Goal: Task Accomplishment & Management: Complete application form

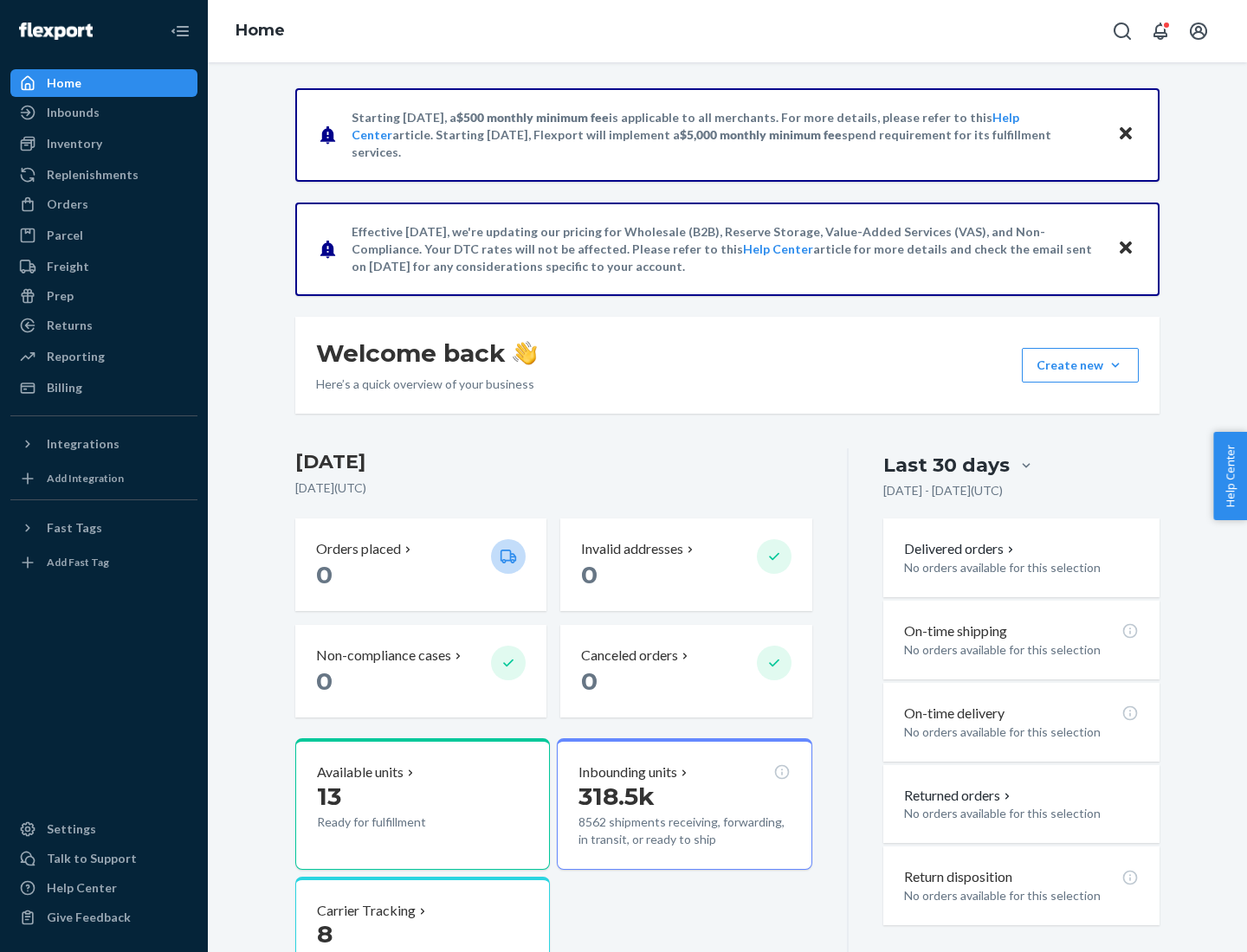
click at [1115, 365] on button "Create new Create new inbound Create new order Create new product" at bounding box center [1080, 365] width 117 height 35
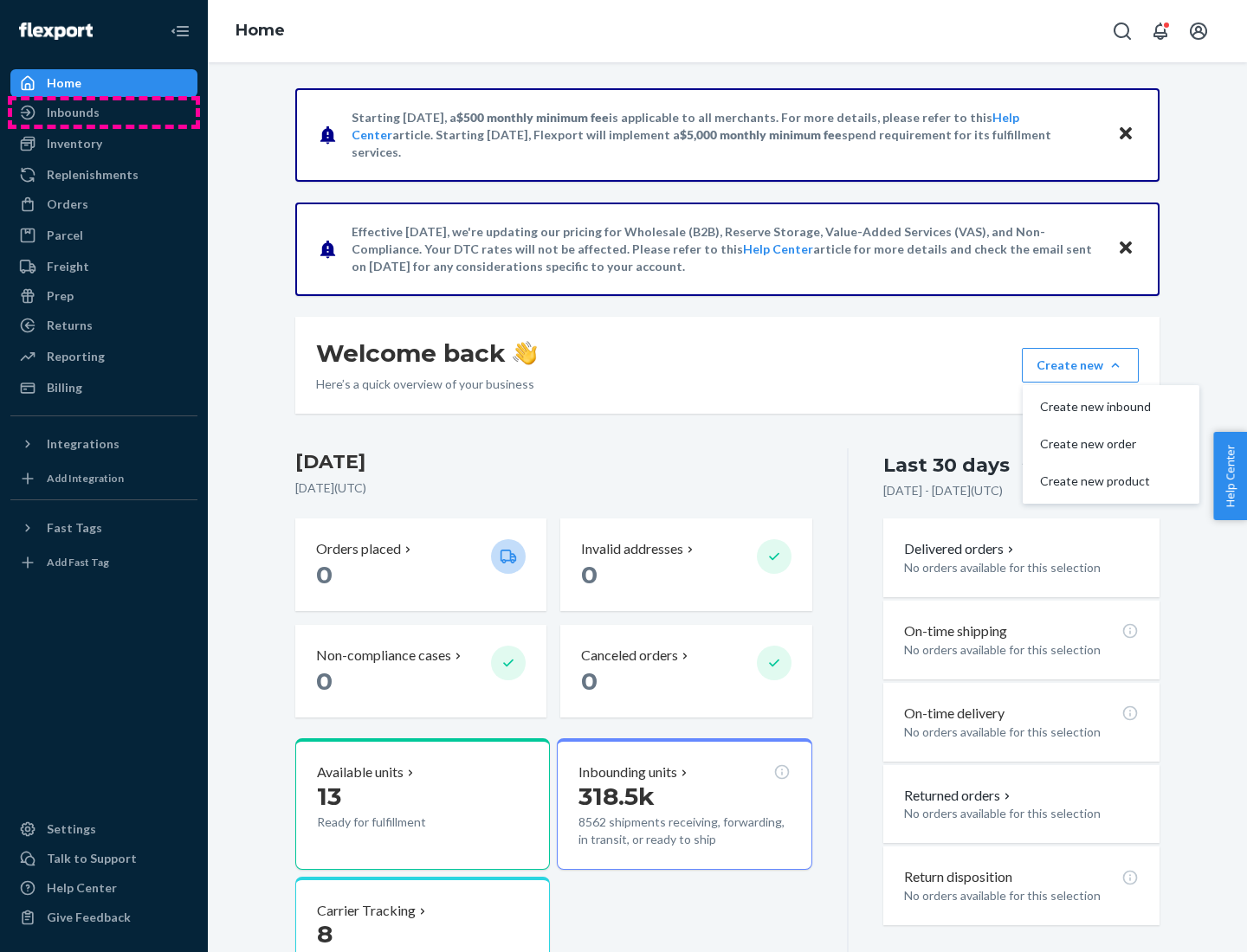
click at [104, 113] on div "Inbounds" at bounding box center [104, 113] width 184 height 24
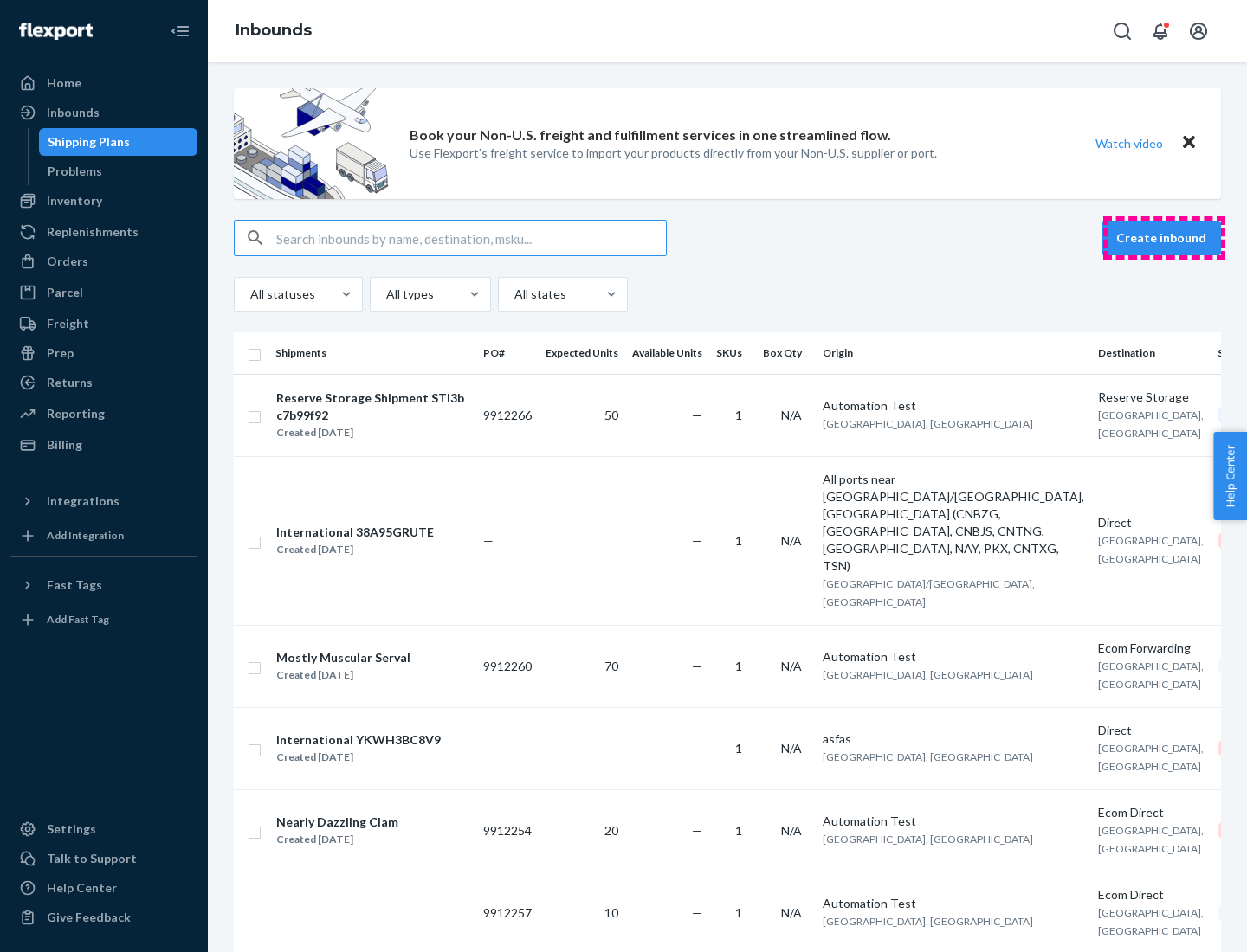
click at [1164, 238] on button "Create inbound" at bounding box center [1161, 238] width 120 height 35
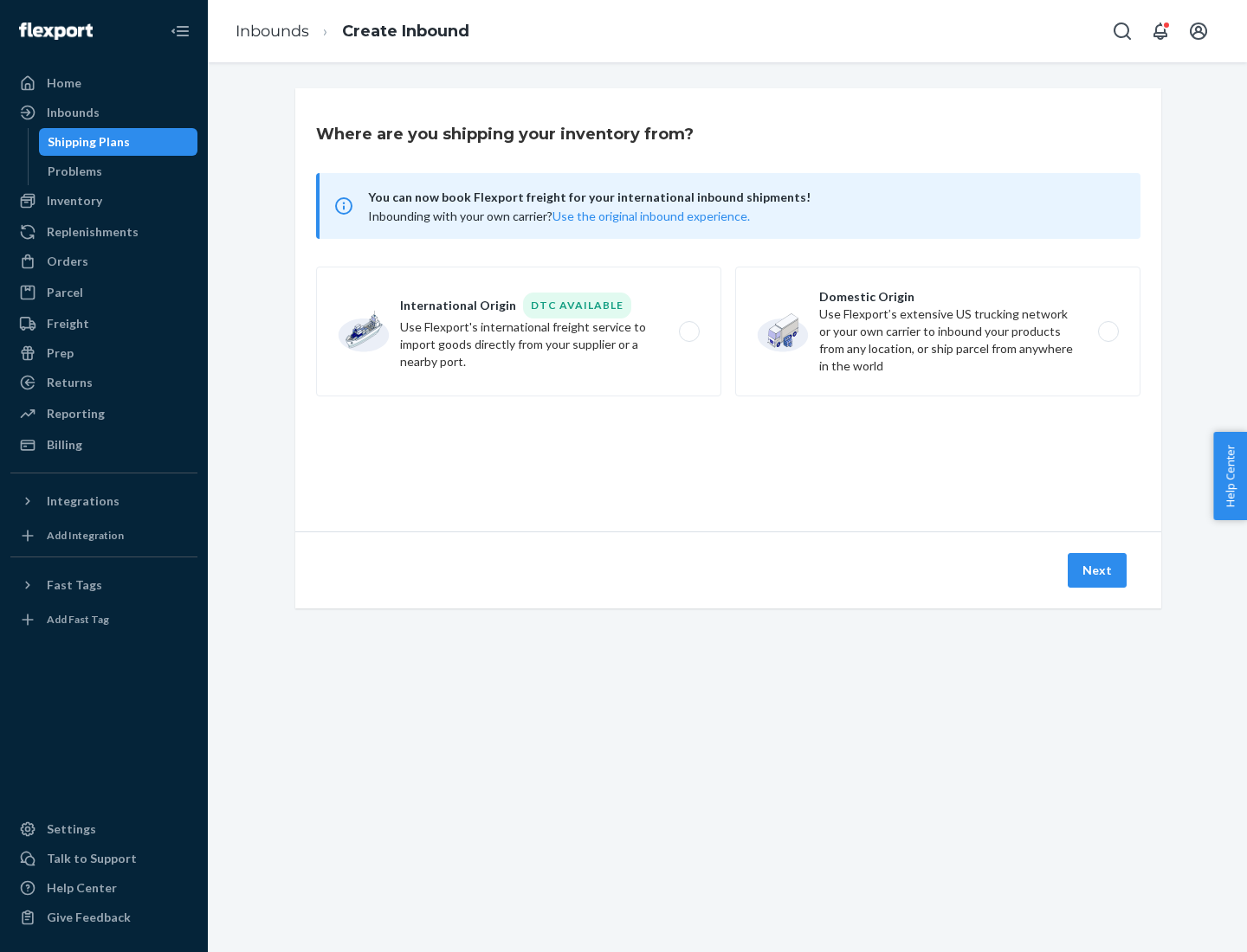
click at [937, 331] on label "Domestic Origin Use Flexport’s extensive US trucking network or your own carrie…" at bounding box center [937, 332] width 405 height 130
click at [1107, 331] on input "Domestic Origin Use Flexport’s extensive US trucking network or your own carrie…" at bounding box center [1113, 331] width 11 height 11
radio input "true"
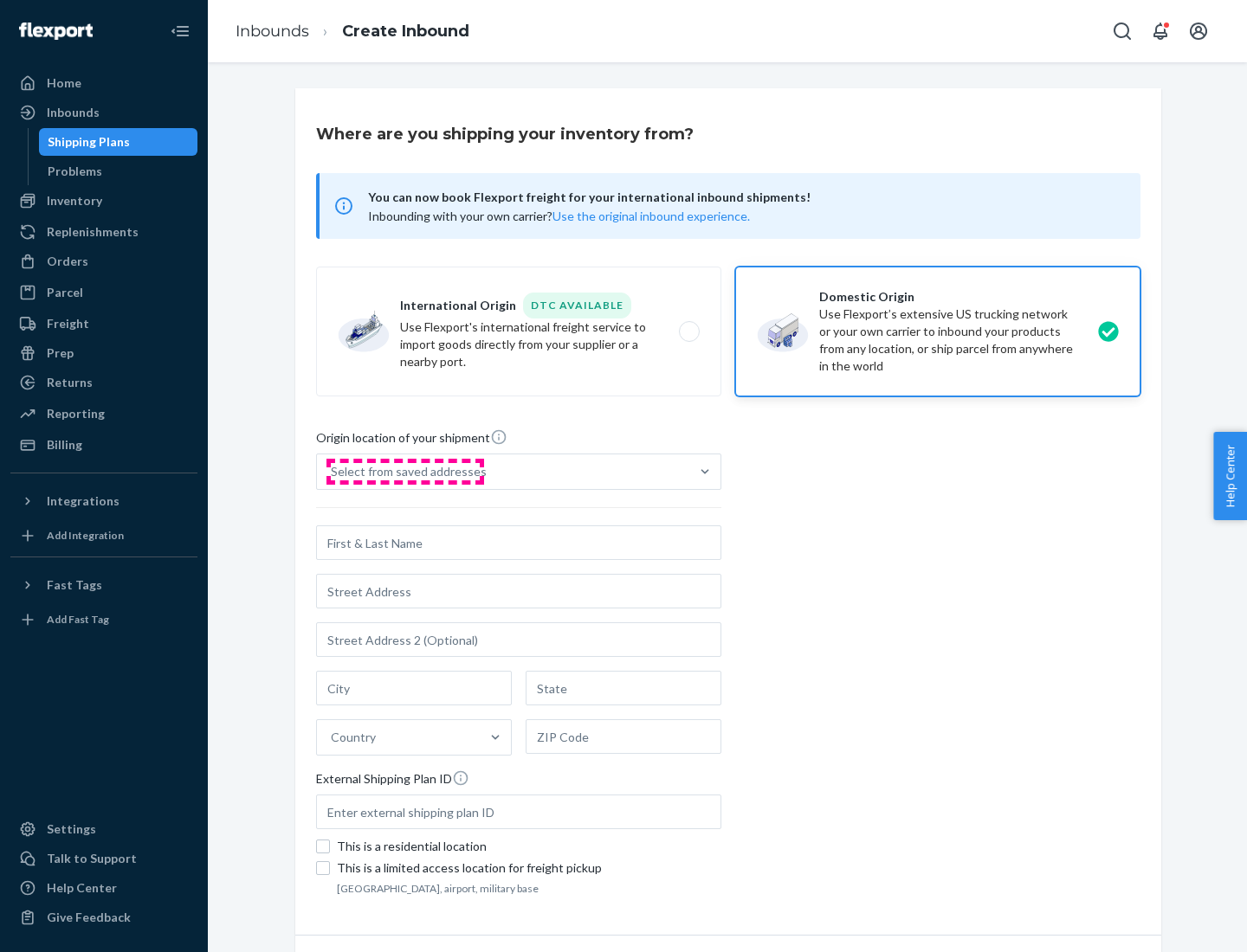
click at [404, 472] on div "Select from saved addresses" at bounding box center [408, 472] width 156 height 17
click at [332, 472] on input "Select from saved addresses" at bounding box center [331, 472] width 2 height 17
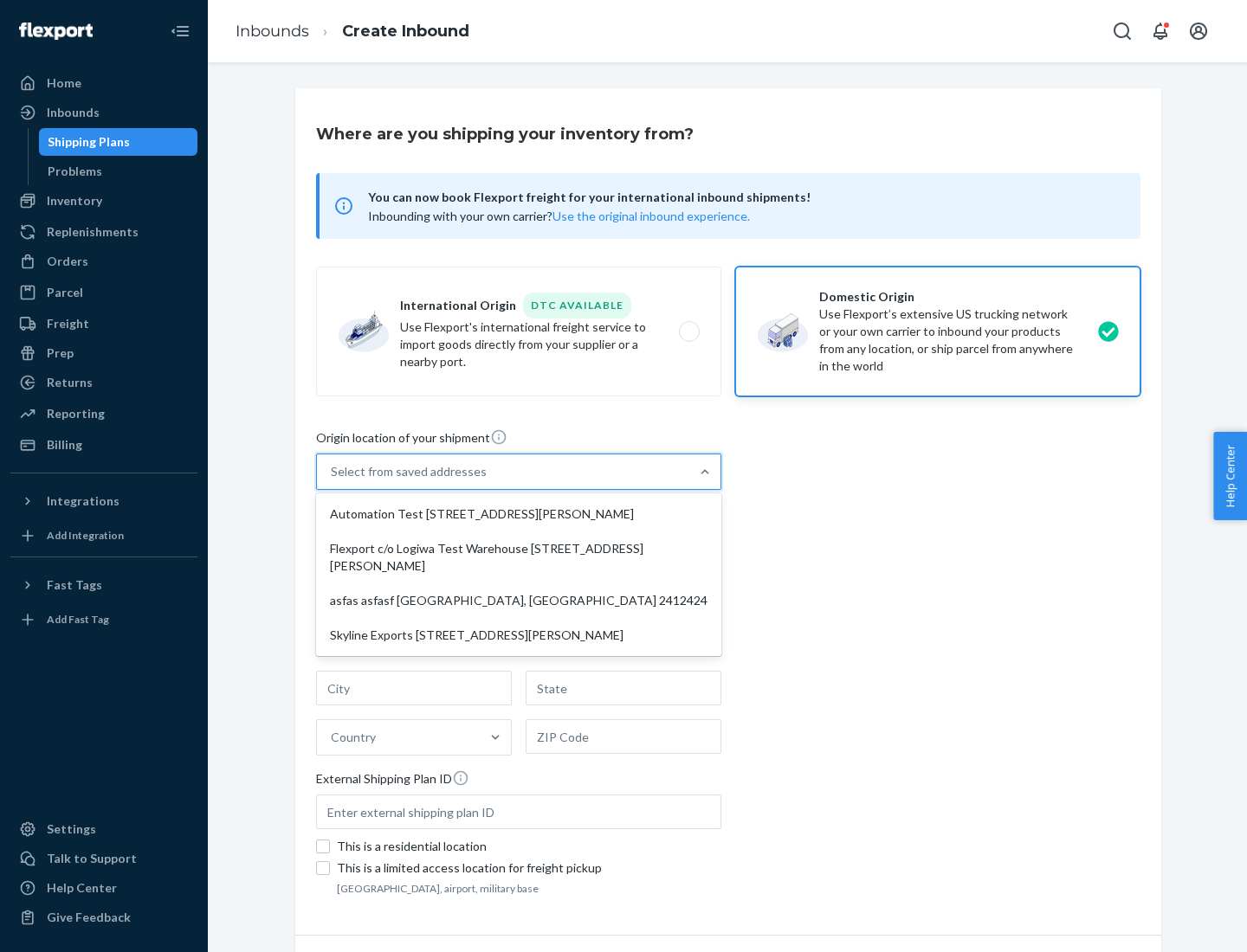
scroll to position [7, 0]
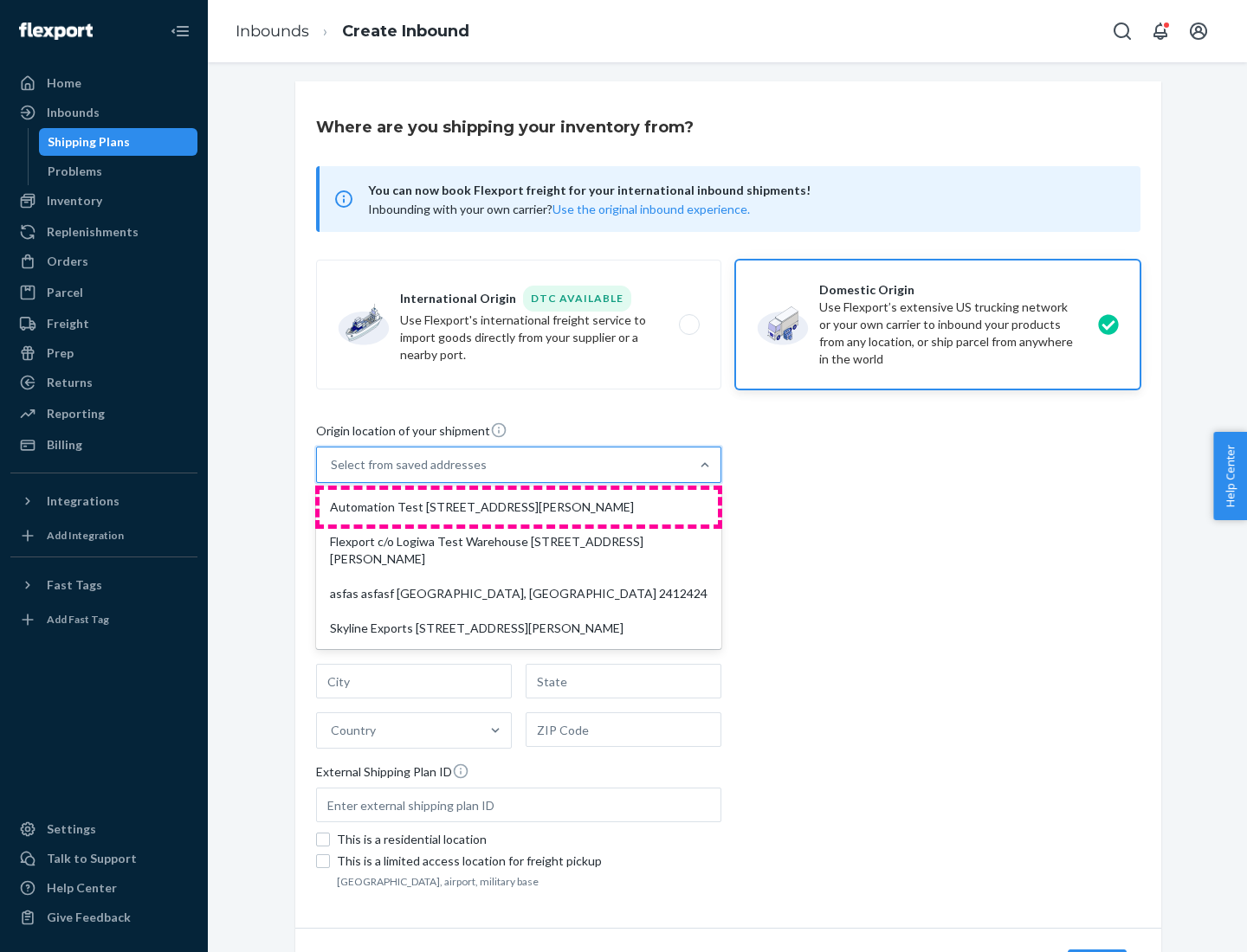
click at [519, 507] on div "Automation Test [STREET_ADDRESS][PERSON_NAME]" at bounding box center [518, 507] width 398 height 35
click at [332, 473] on input "option Automation Test [STREET_ADDRESS][PERSON_NAME] focused, 1 of 4. 4 results…" at bounding box center [331, 465] width 2 height 17
type input "Automation Test"
type input "9th Floor"
type input "[GEOGRAPHIC_DATA]"
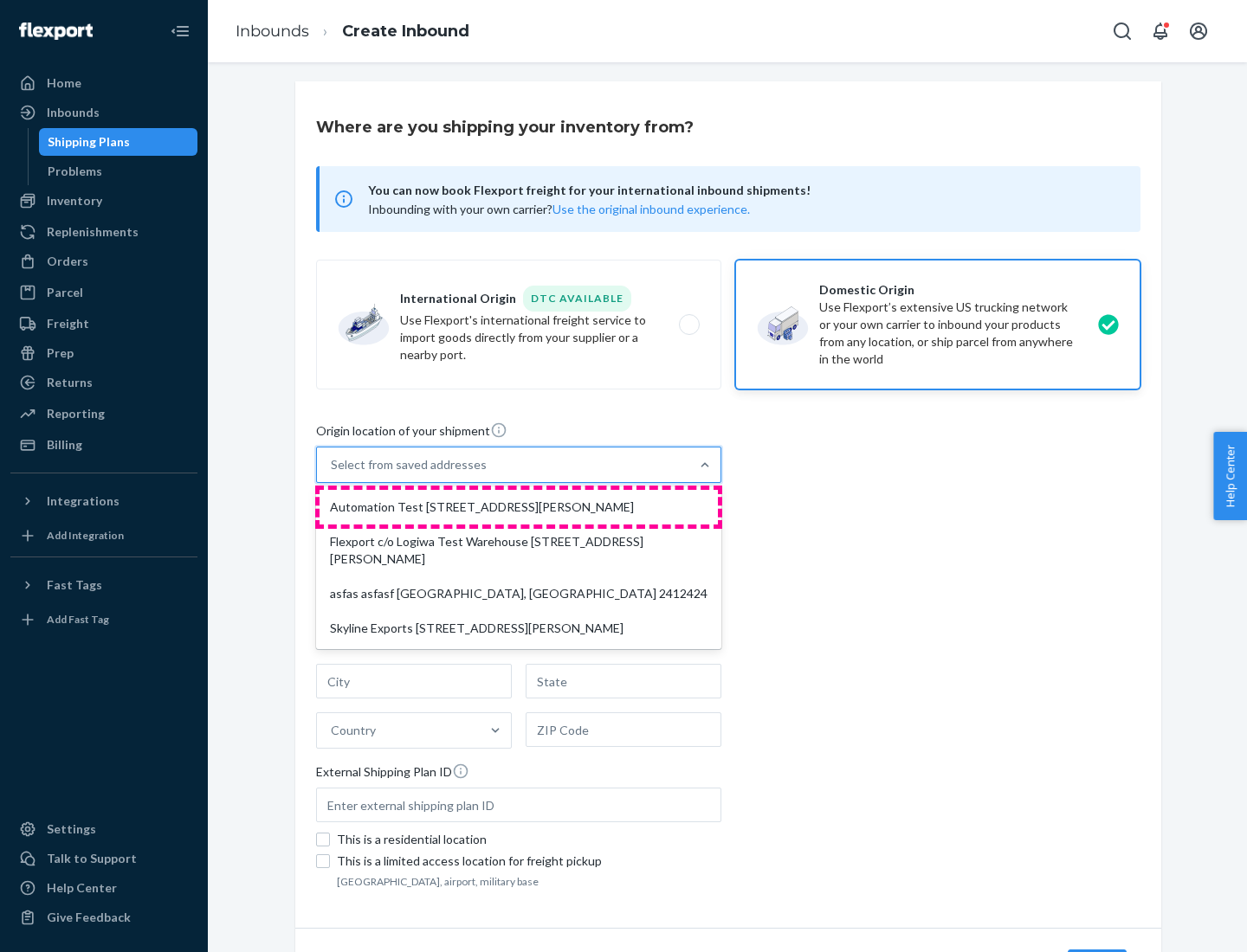
type input "CA"
type input "94104"
type input "[STREET_ADDRESS][PERSON_NAME]"
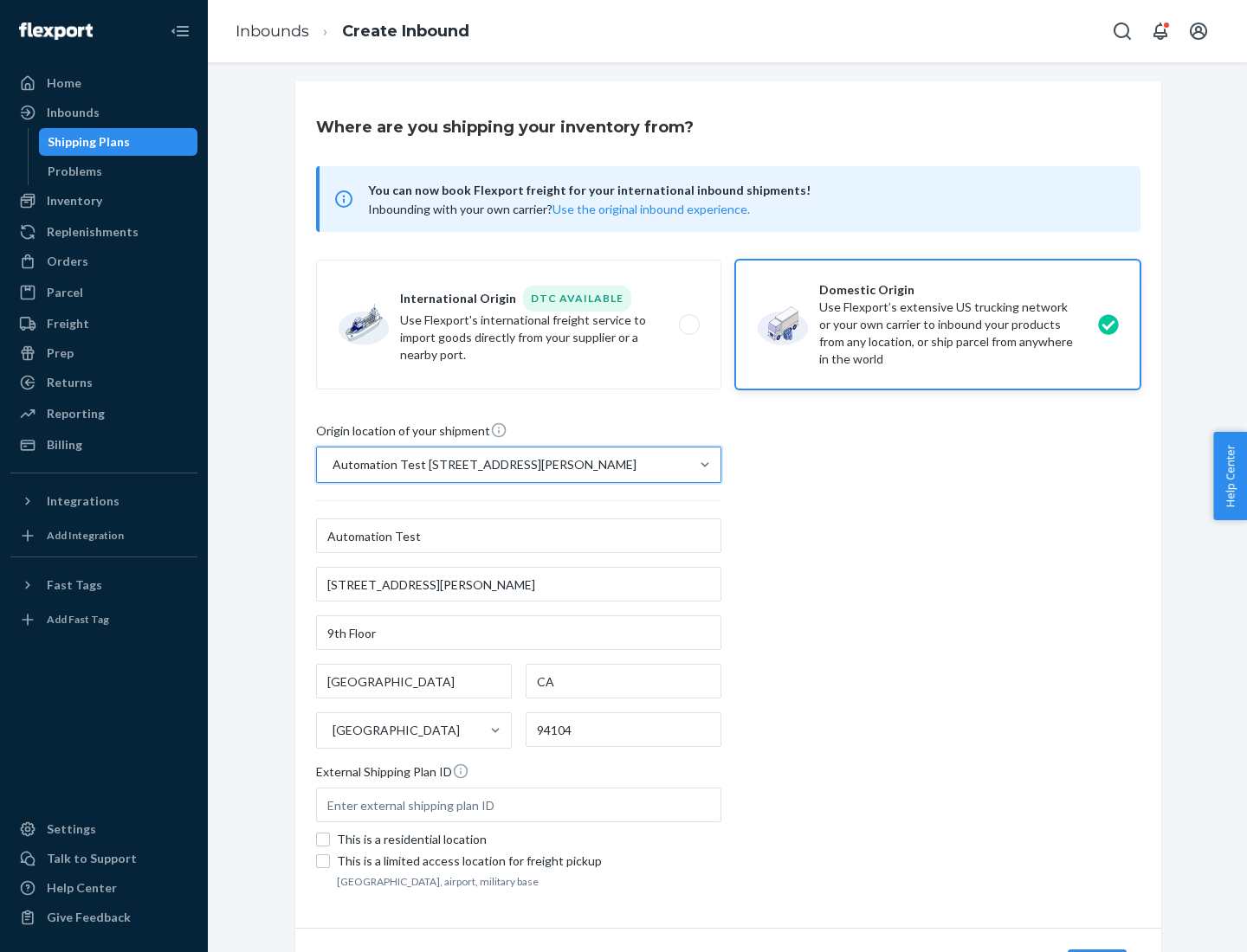
scroll to position [101, 0]
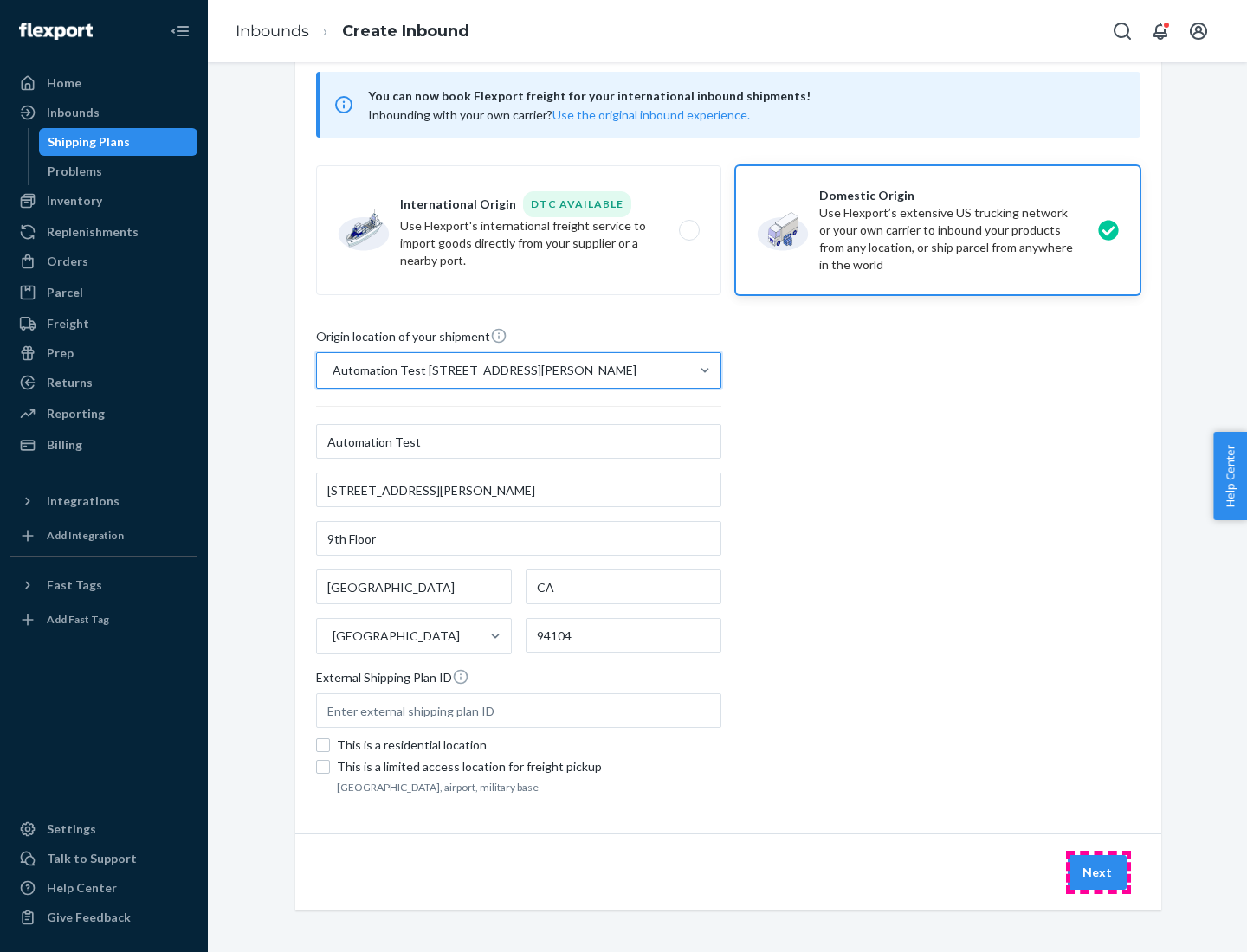
click at [1098, 872] on button "Next" at bounding box center [1097, 873] width 59 height 35
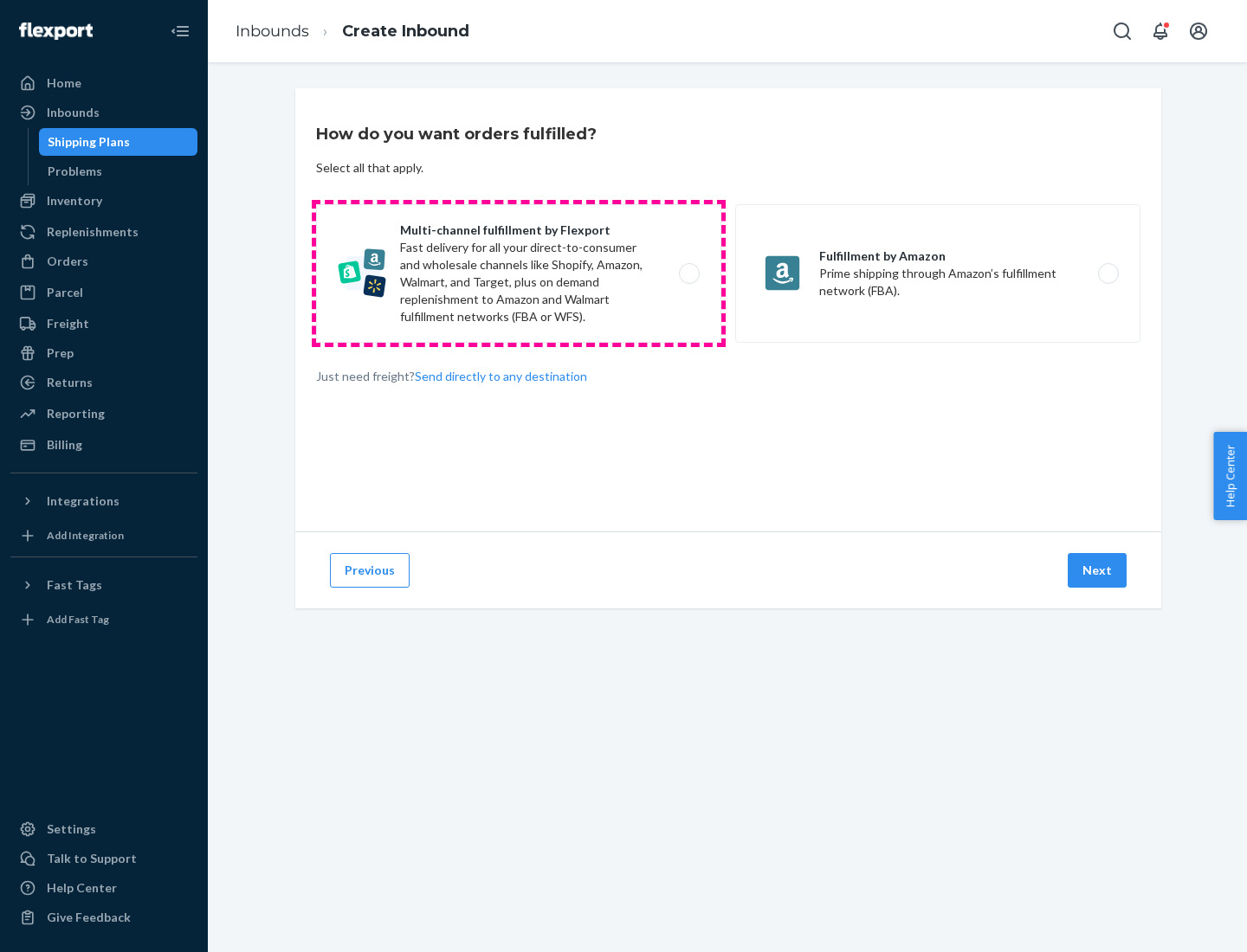
click at [519, 274] on label "Multi-channel fulfillment by Flexport Fast delivery for all your direct-to-cons…" at bounding box center [518, 274] width 405 height 139
click at [689, 274] on input "Multi-channel fulfillment by Flexport Fast delivery for all your direct-to-cons…" at bounding box center [694, 274] width 11 height 11
radio input "true"
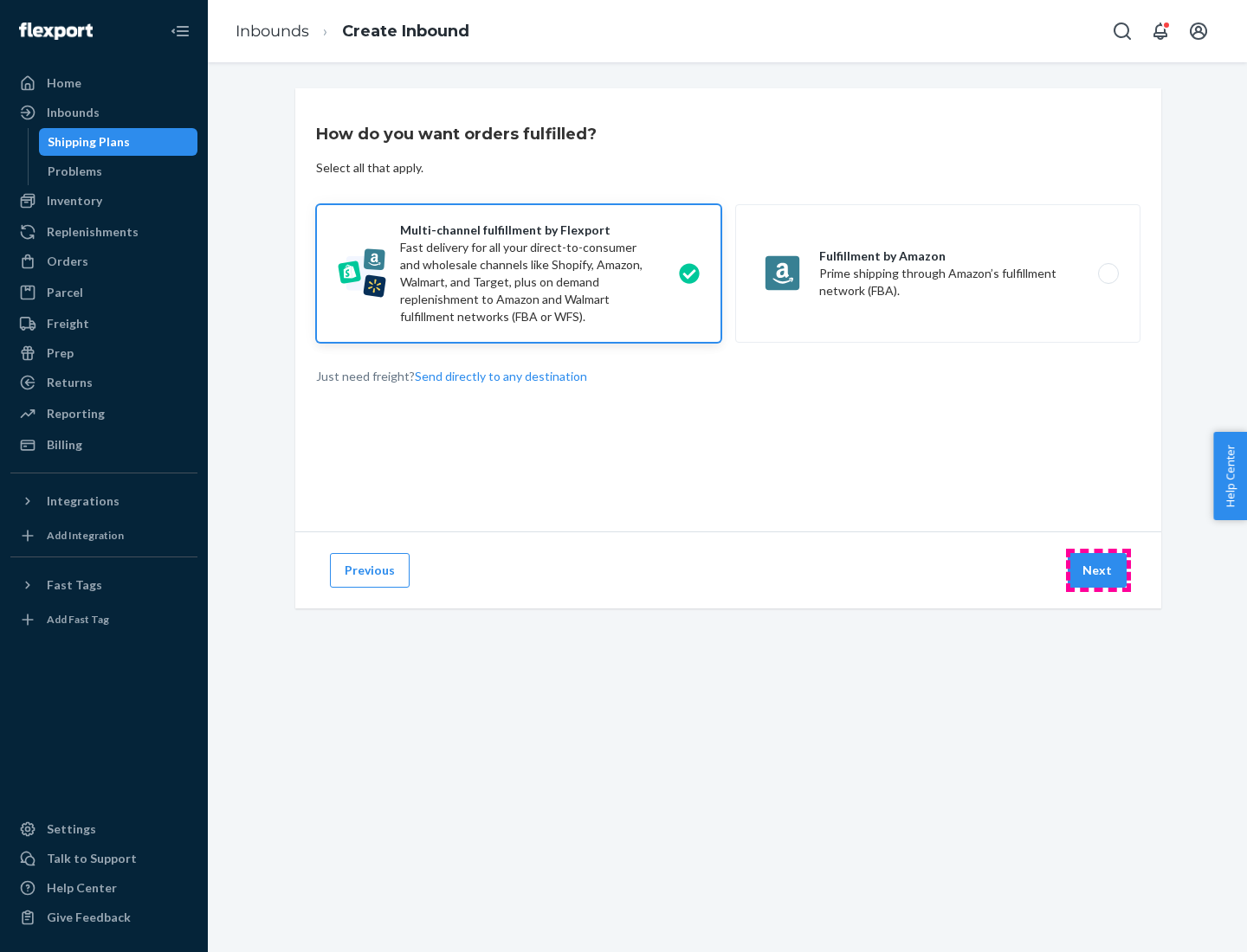
click at [1098, 571] on button "Next" at bounding box center [1097, 571] width 59 height 35
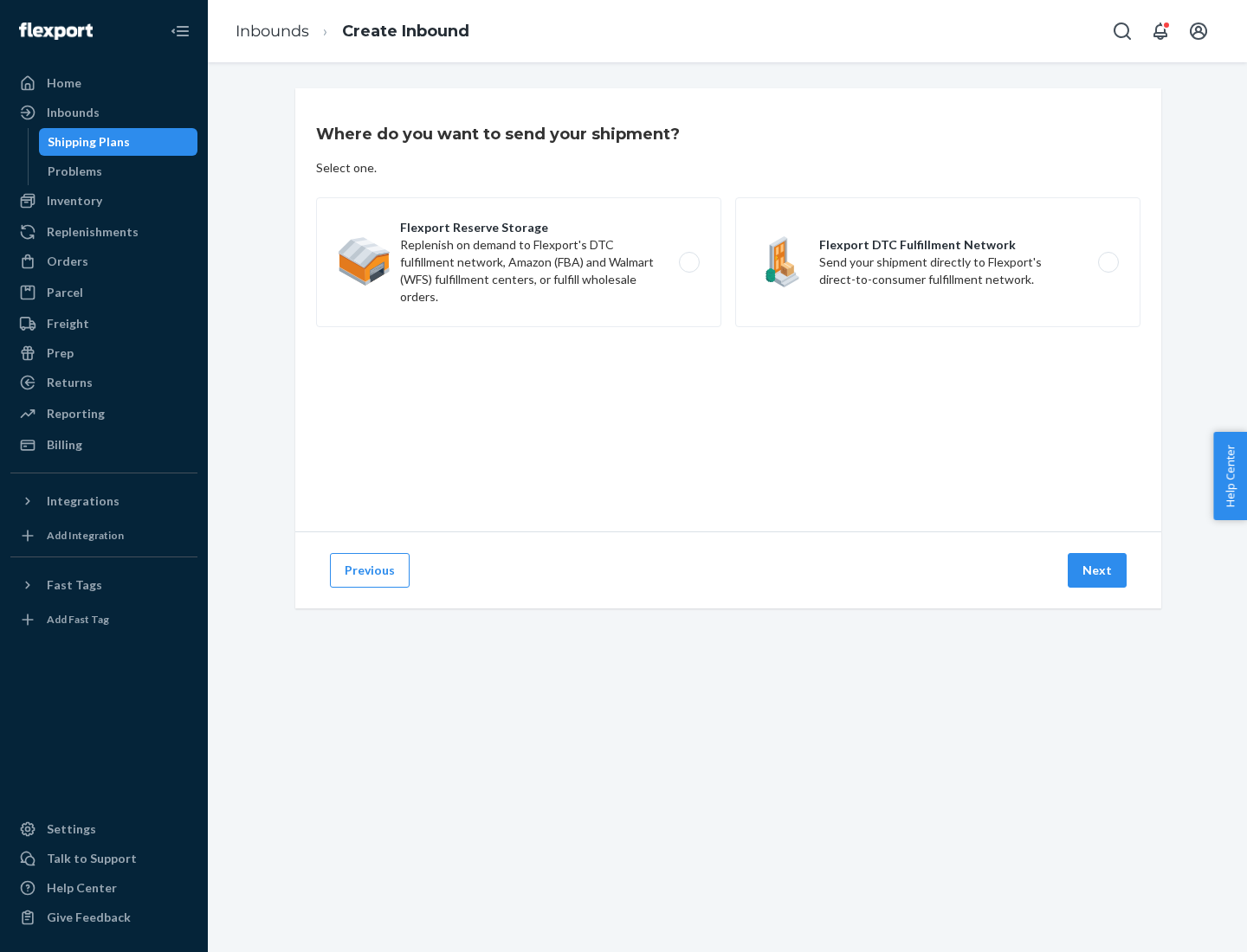
click at [937, 263] on label "Flexport DTC Fulfillment Network Send your shipment directly to Flexport's dire…" at bounding box center [937, 263] width 405 height 130
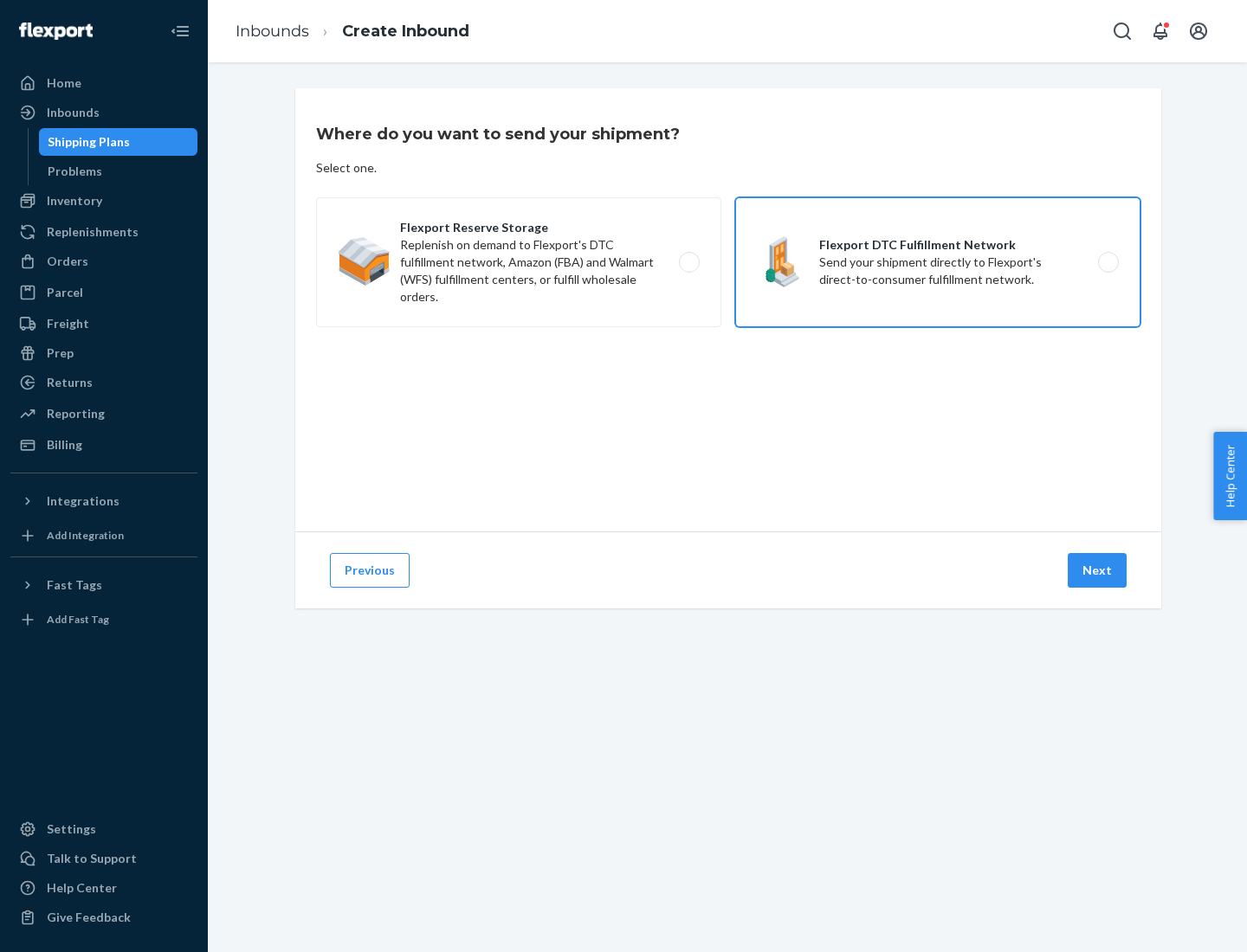
click at [1107, 263] on input "Flexport DTC Fulfillment Network Send your shipment directly to Flexport's dire…" at bounding box center [1113, 263] width 11 height 11
radio input "true"
click at [1098, 571] on button "Next" at bounding box center [1097, 571] width 59 height 35
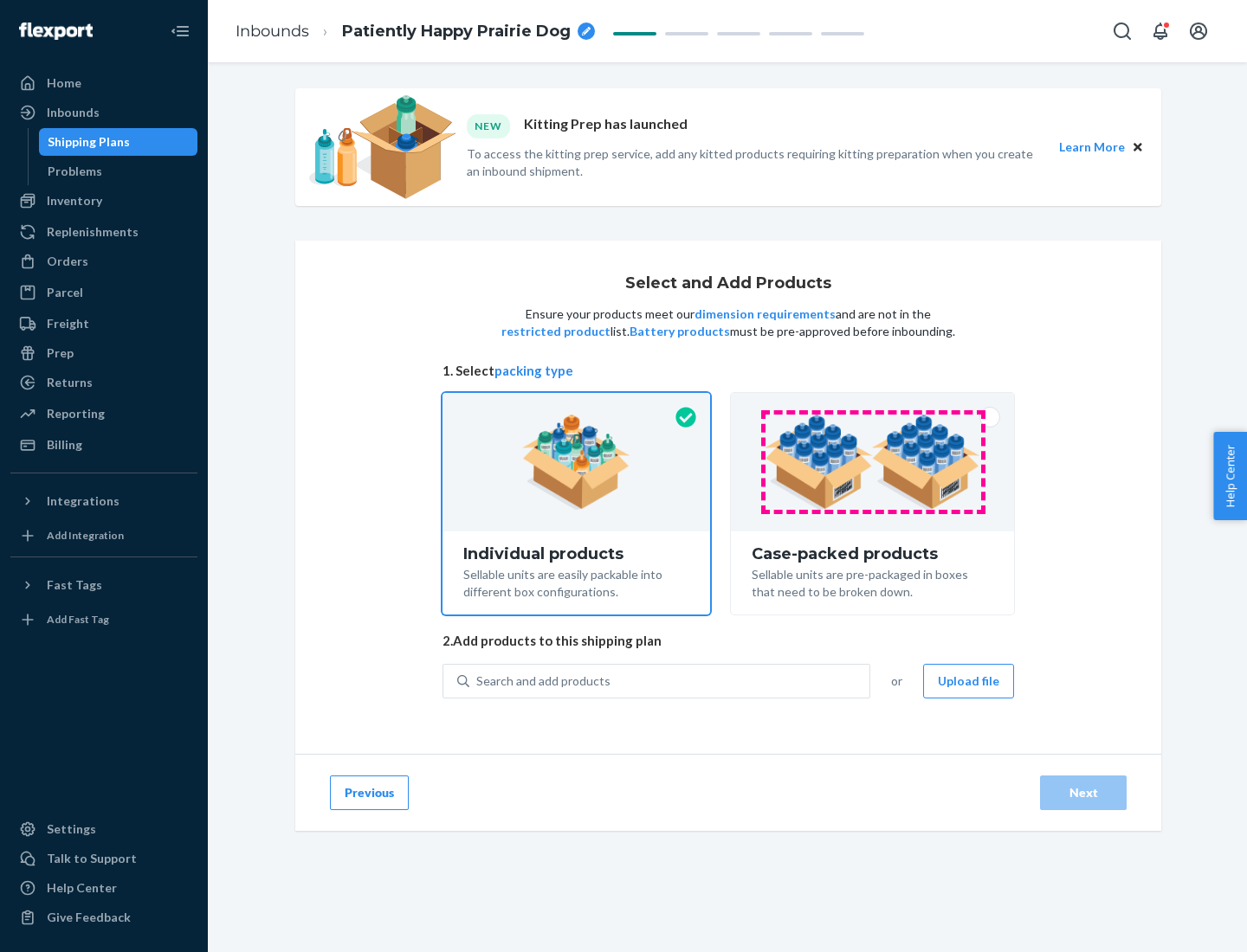
click at [872, 462] on img at bounding box center [872, 462] width 216 height 95
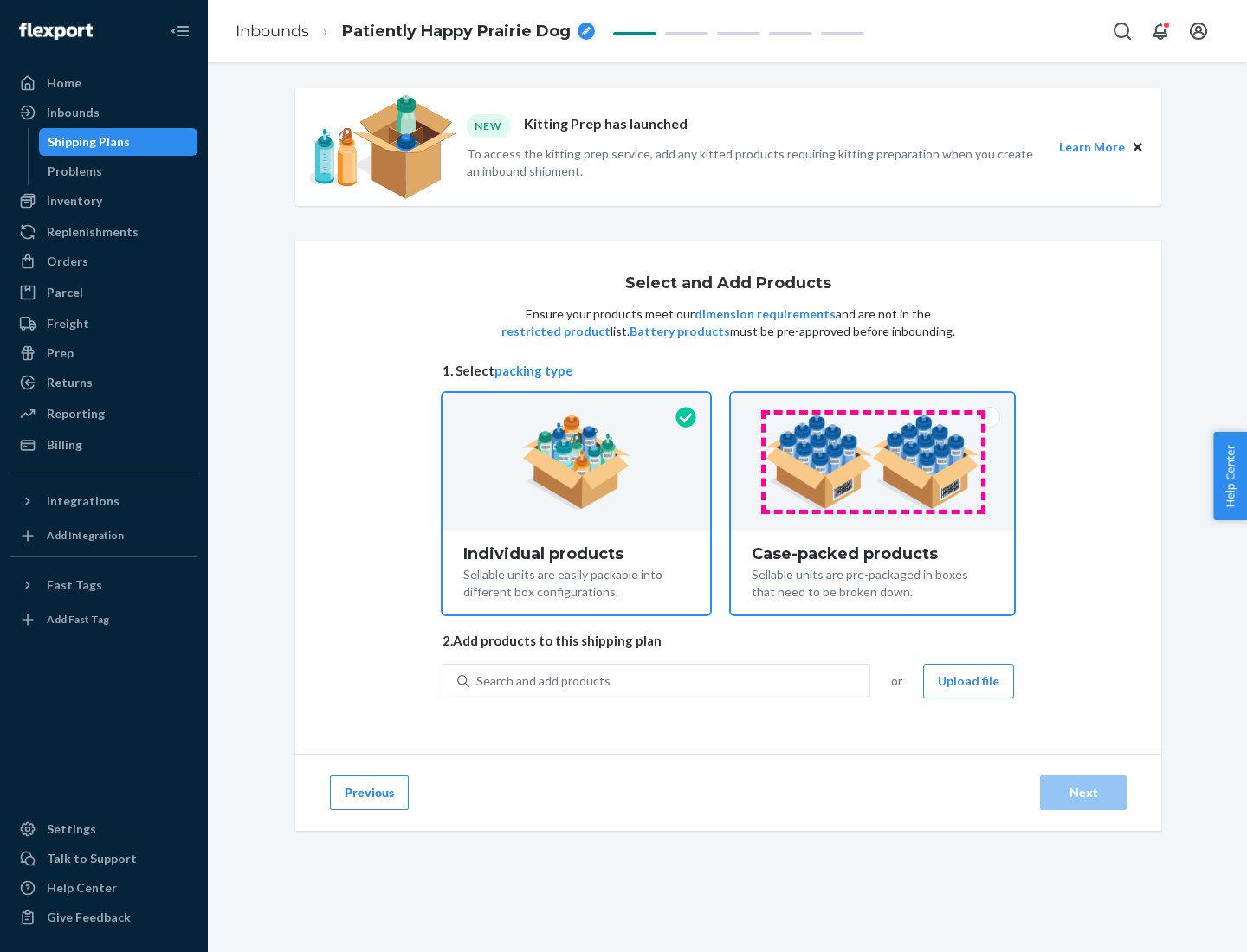
click at [872, 404] on input "Case-packed products Sellable units are pre-packaged in boxes that need to be b…" at bounding box center [872, 398] width 11 height 11
radio input "true"
radio input "false"
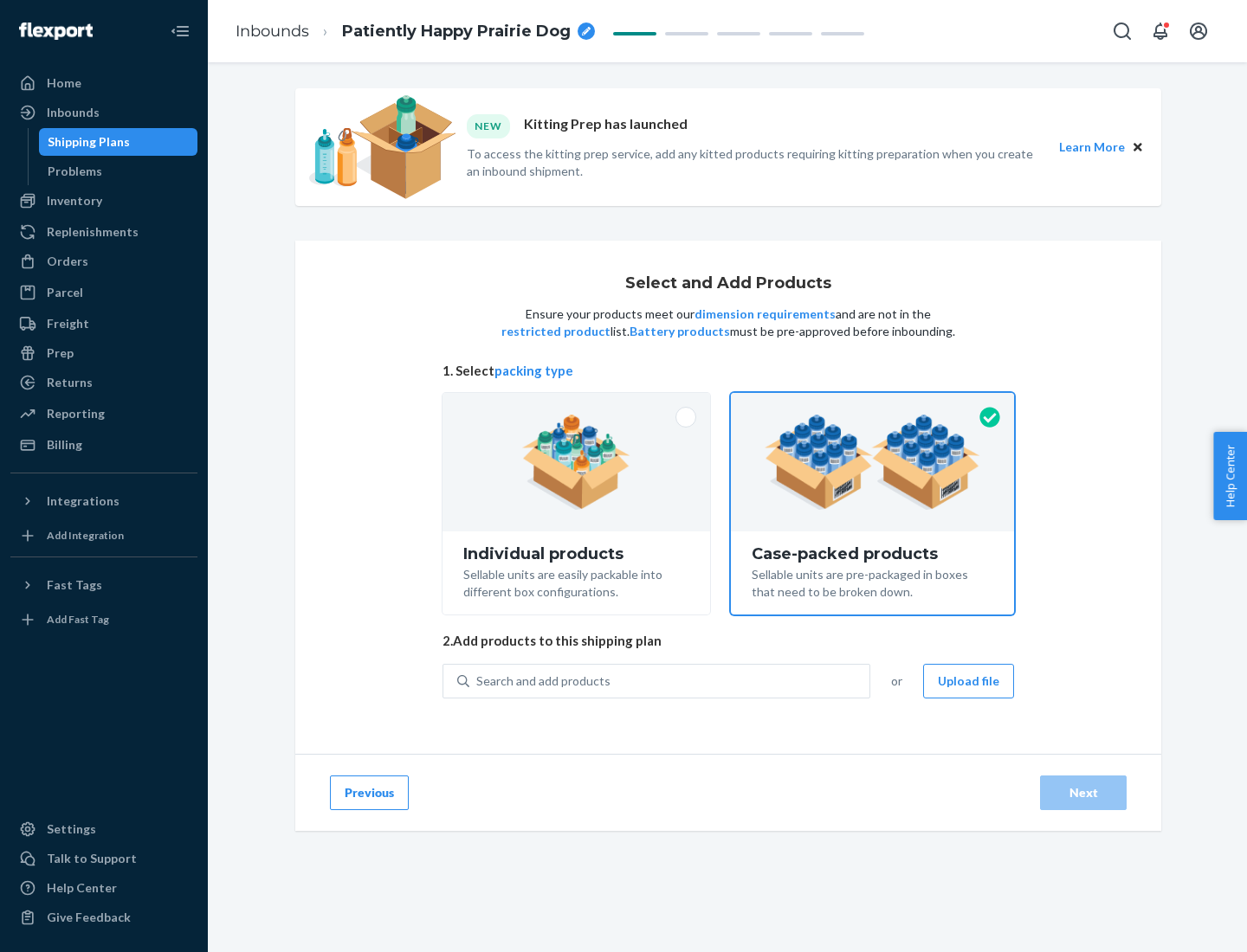
click at [670, 681] on div "Search and add products" at bounding box center [669, 681] width 400 height 31
click at [478, 681] on input "Search and add products" at bounding box center [477, 681] width 2 height 17
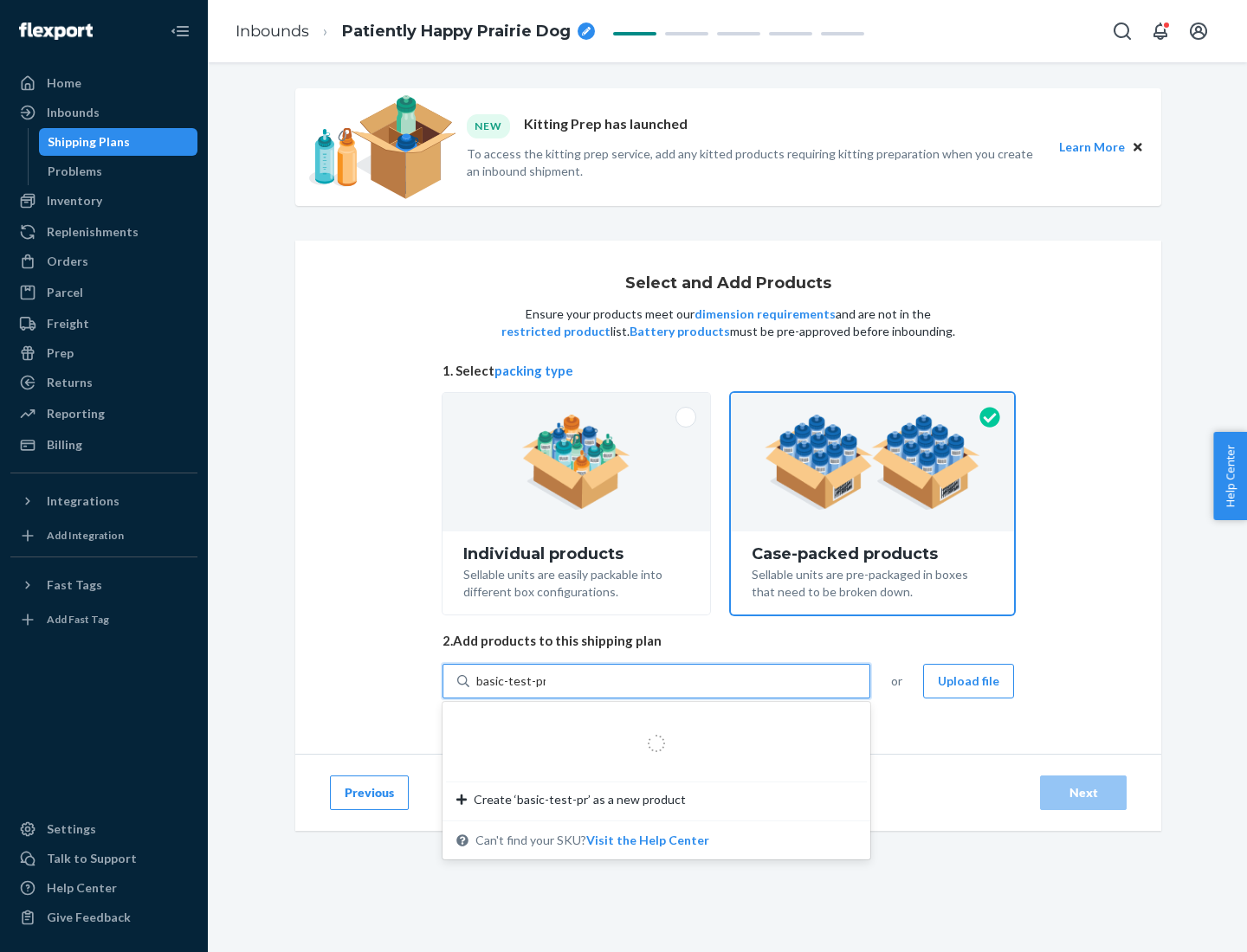
type input "basic-test-product-1"
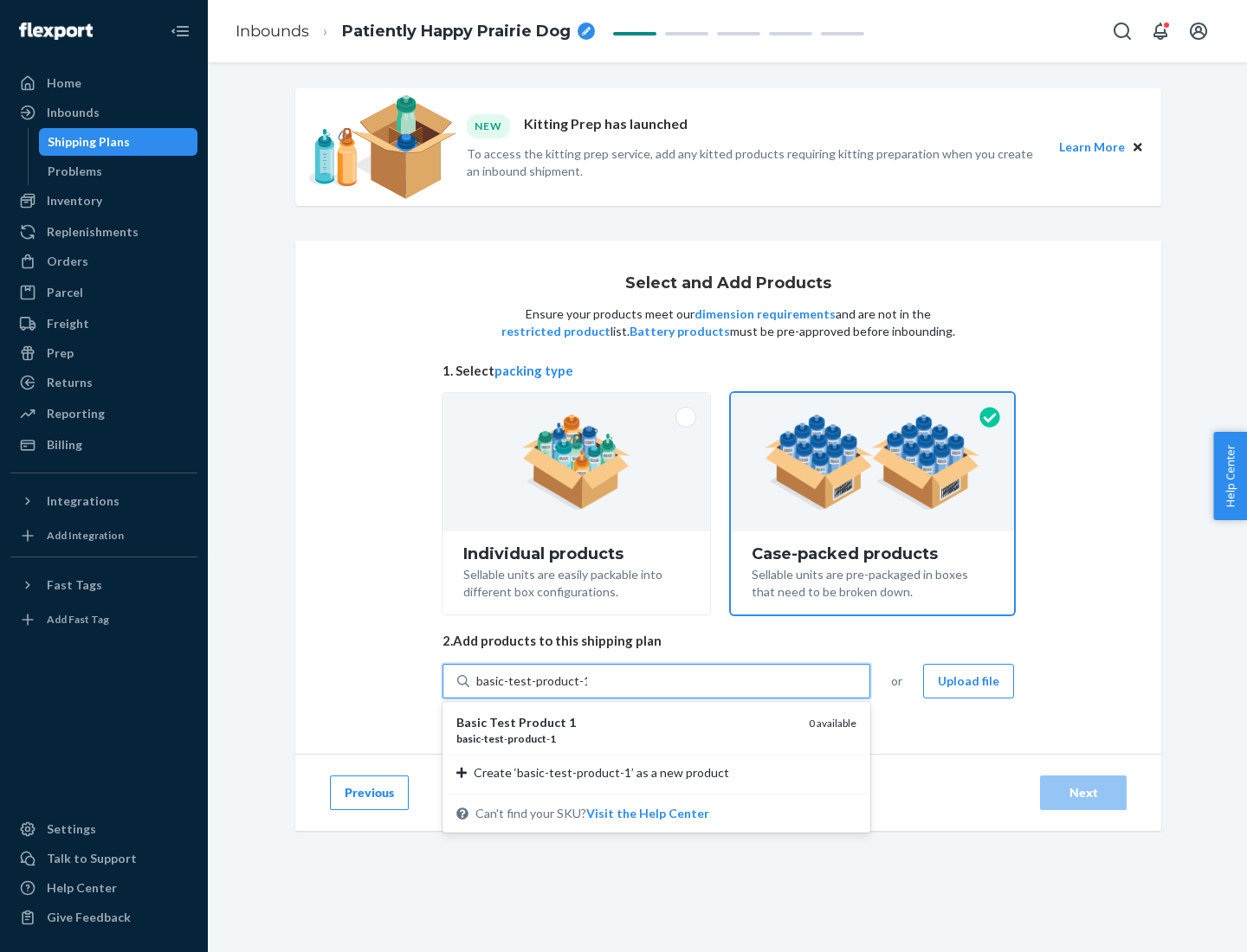
click at [626, 739] on div "basic - test - product - 1" at bounding box center [625, 739] width 338 height 15
click at [587, 690] on input "basic-test-product-1" at bounding box center [532, 681] width 111 height 17
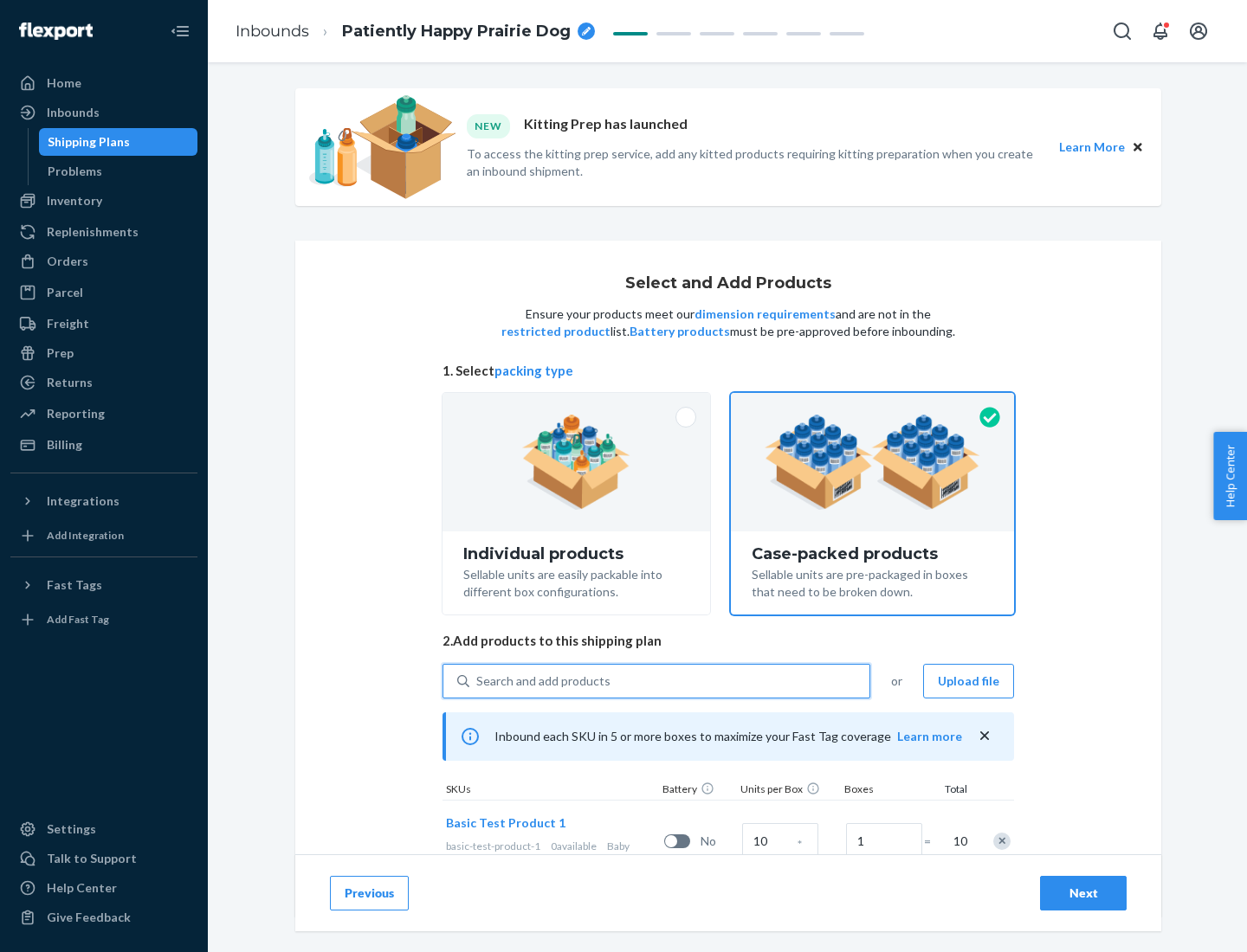
scroll to position [62, 0]
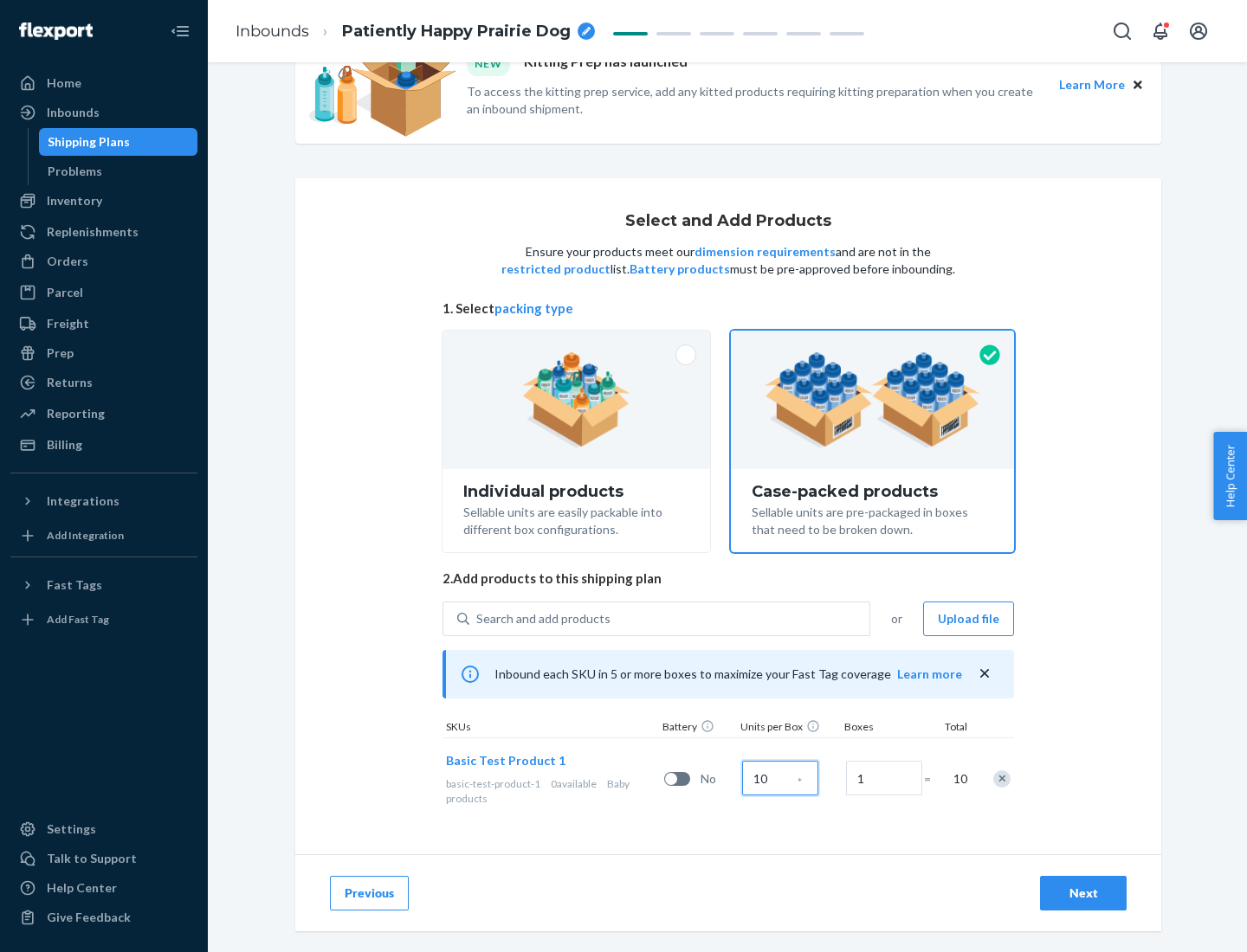
type input "10"
type input "7"
click at [1083, 893] on div "Next" at bounding box center [1083, 893] width 57 height 17
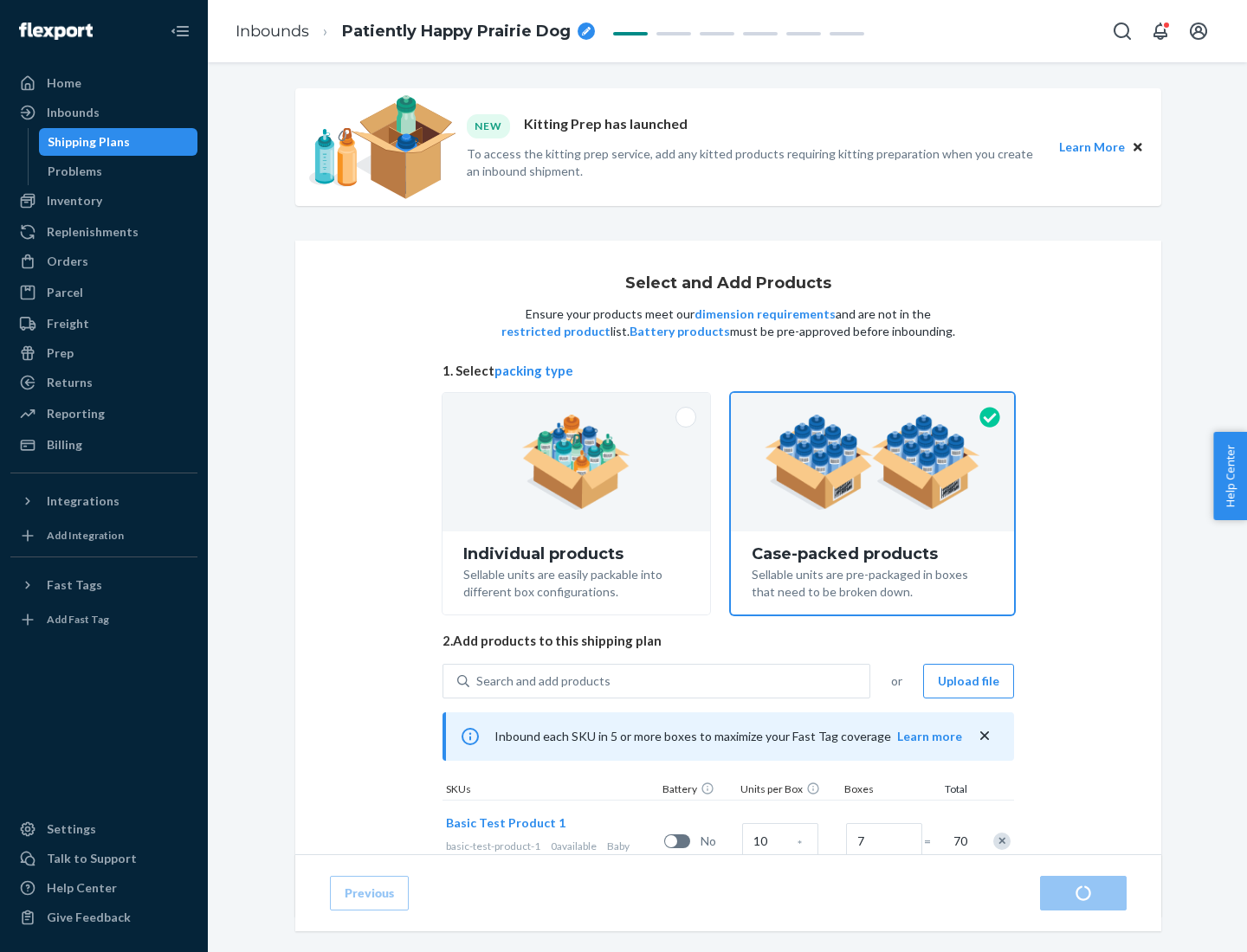
radio input "true"
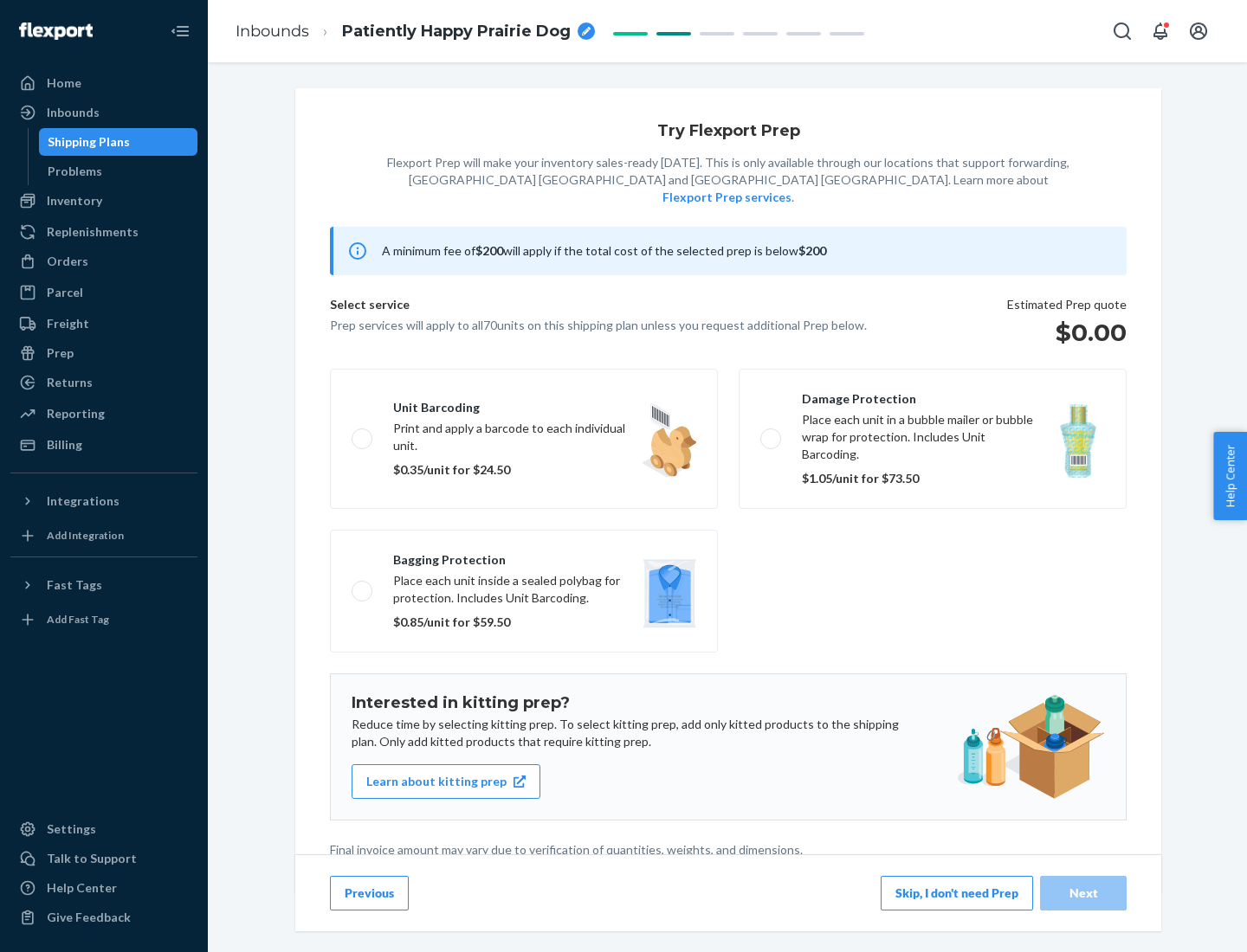
scroll to position [4, 0]
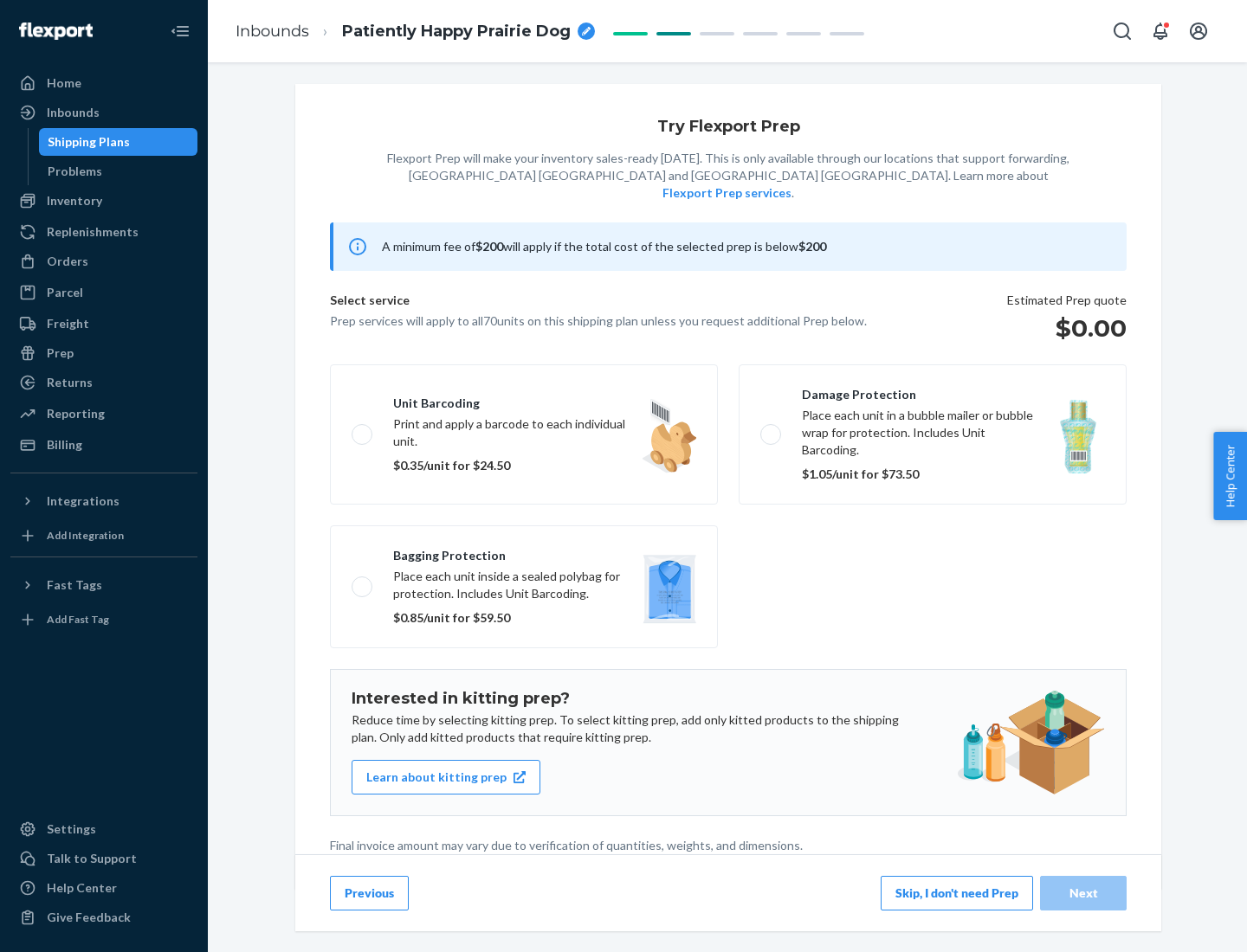
click at [524, 551] on label "Bagging protection Place each unit inside a sealed polybag for protection. Incl…" at bounding box center [523, 587] width 388 height 123
click at [362, 581] on input "Bagging protection Place each unit inside a sealed polybag for protection. Incl…" at bounding box center [356, 586] width 11 height 11
checkbox input "true"
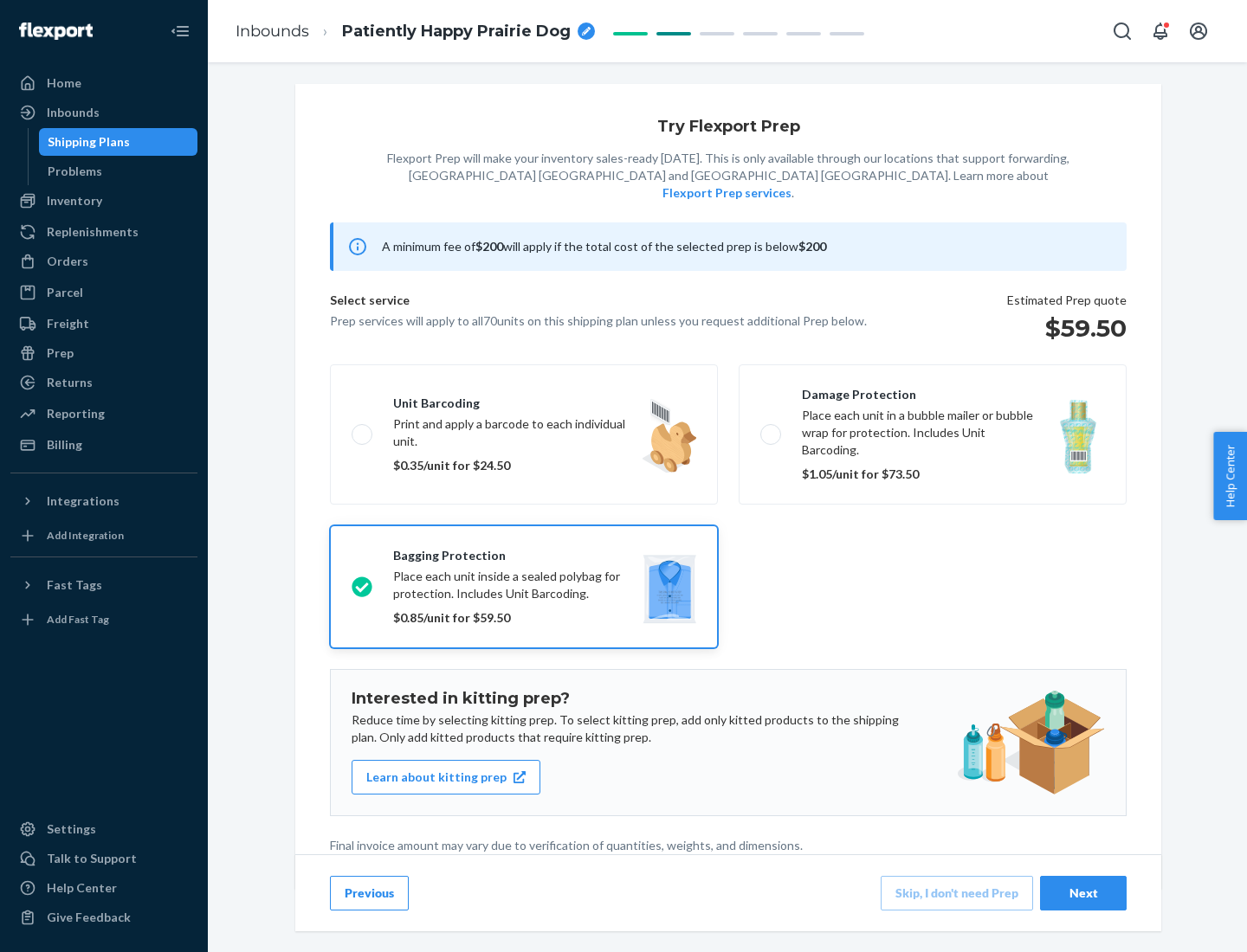
click at [1083, 892] on div "Next" at bounding box center [1083, 893] width 57 height 17
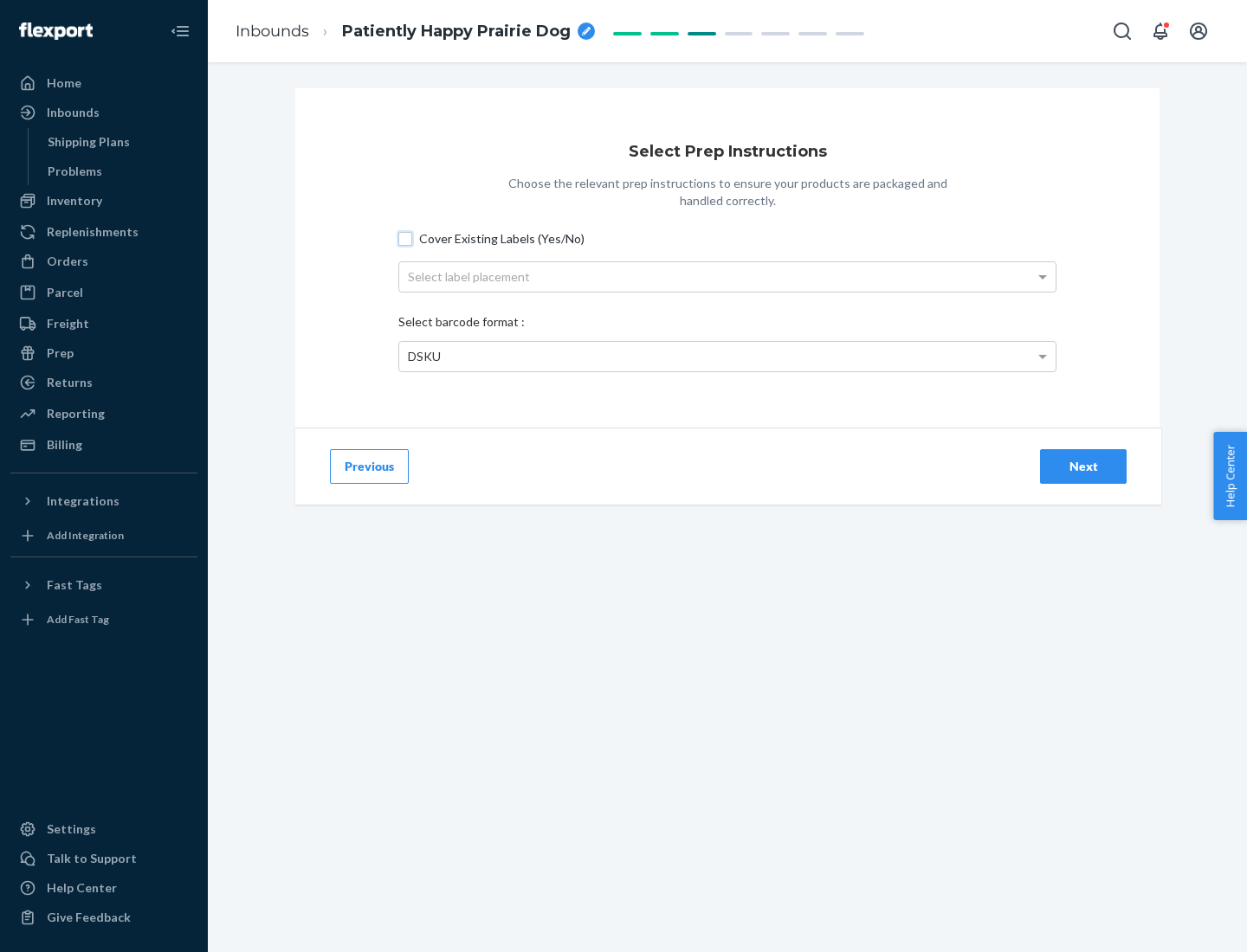
click at [405, 238] on input "Cover Existing Labels (Yes/No)" at bounding box center [405, 239] width 14 height 14
checkbox input "true"
click at [728, 277] on div "Select label placement" at bounding box center [727, 277] width 656 height 29
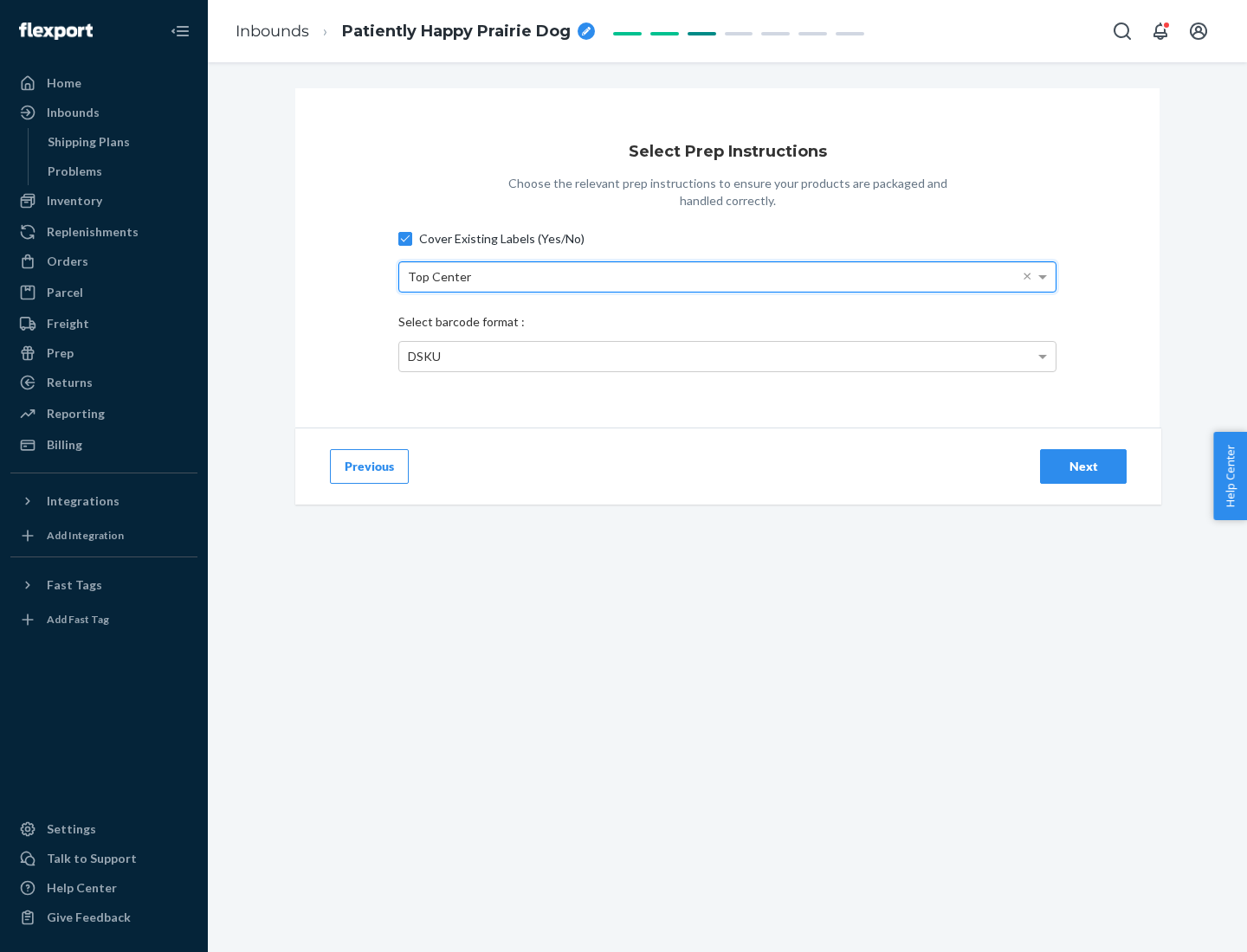
click at [728, 355] on div "DSKU" at bounding box center [727, 356] width 656 height 29
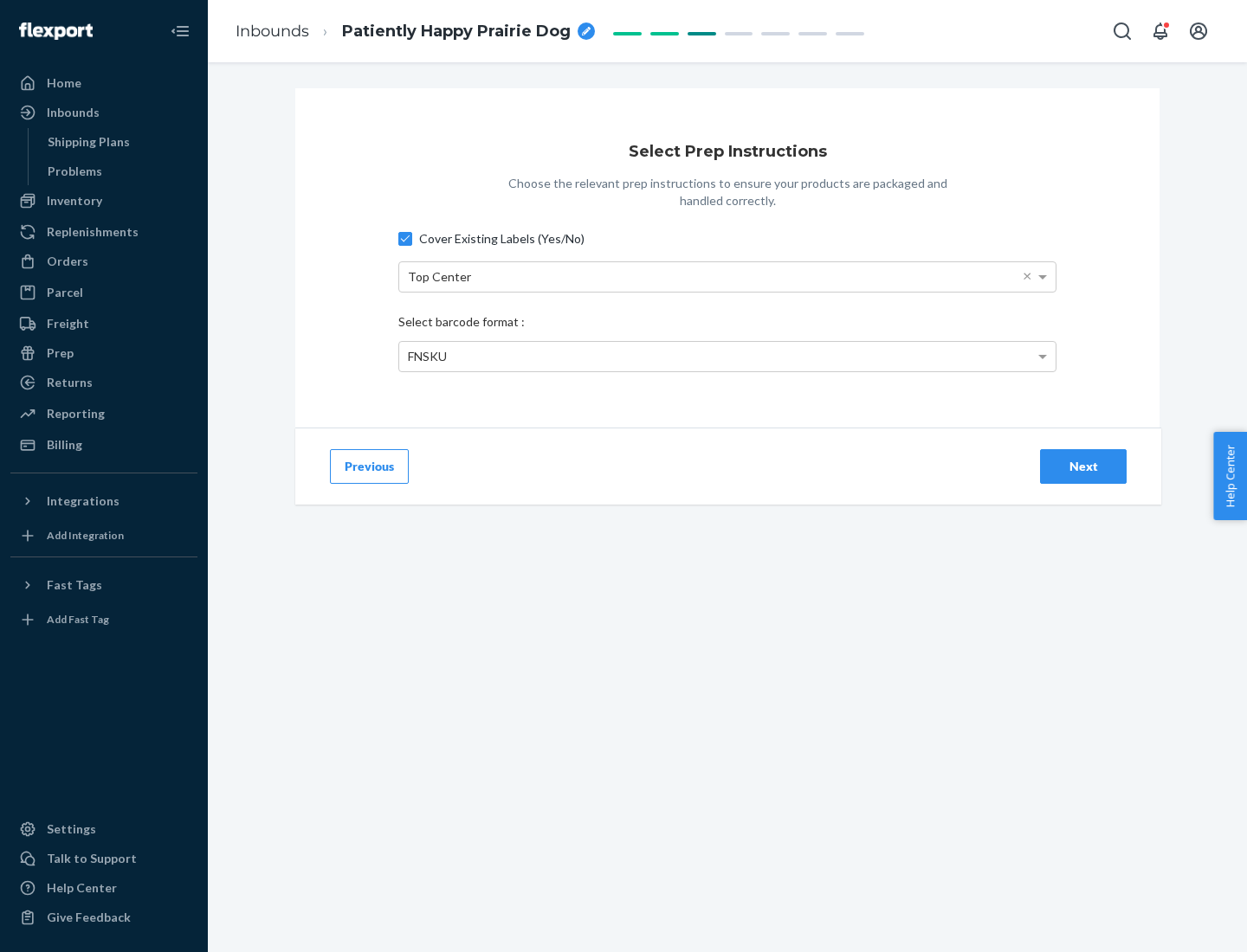
click at [1083, 466] on div "Next" at bounding box center [1083, 466] width 57 height 17
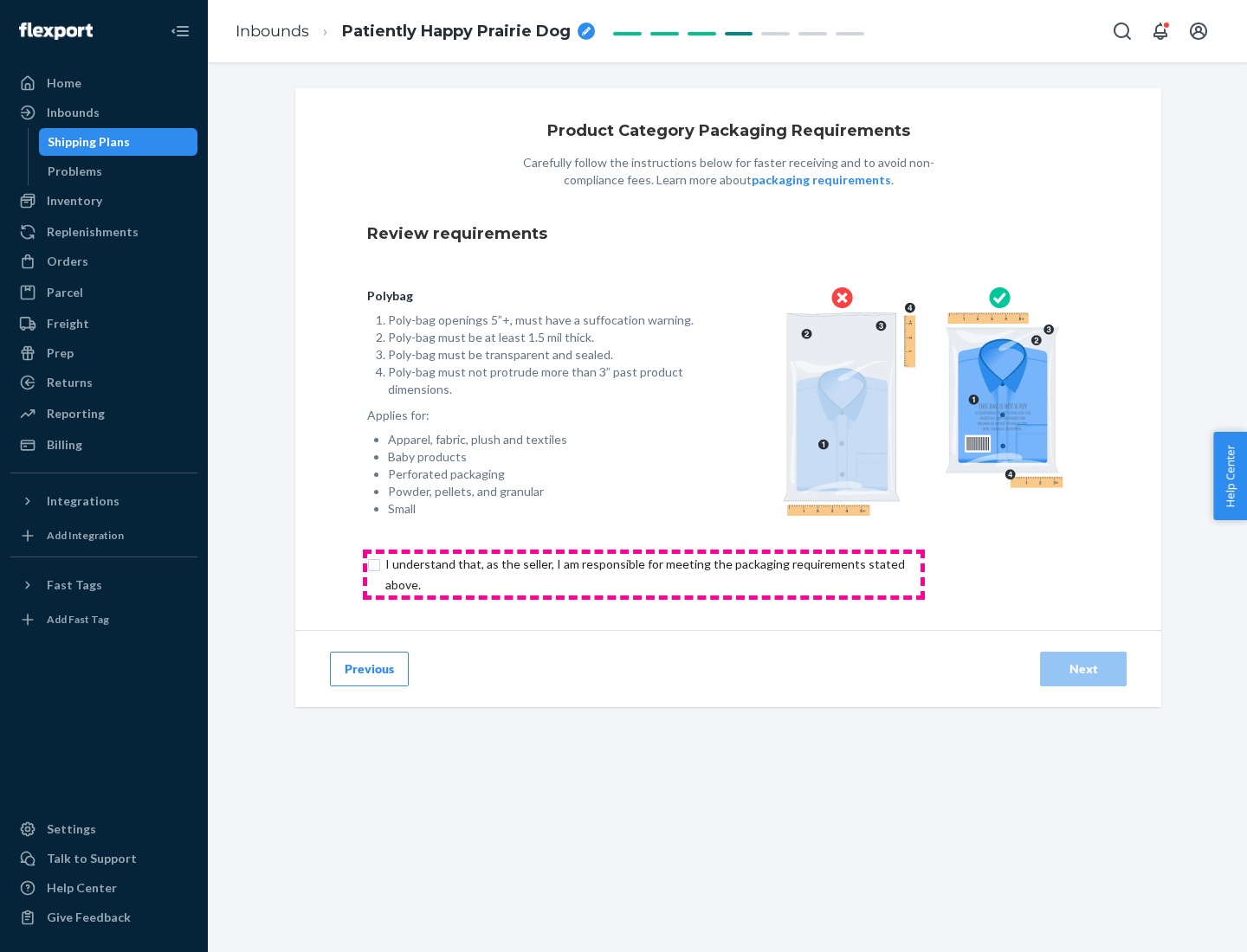
click at [643, 574] on input "checkbox" at bounding box center [655, 575] width 576 height 42
checkbox input "true"
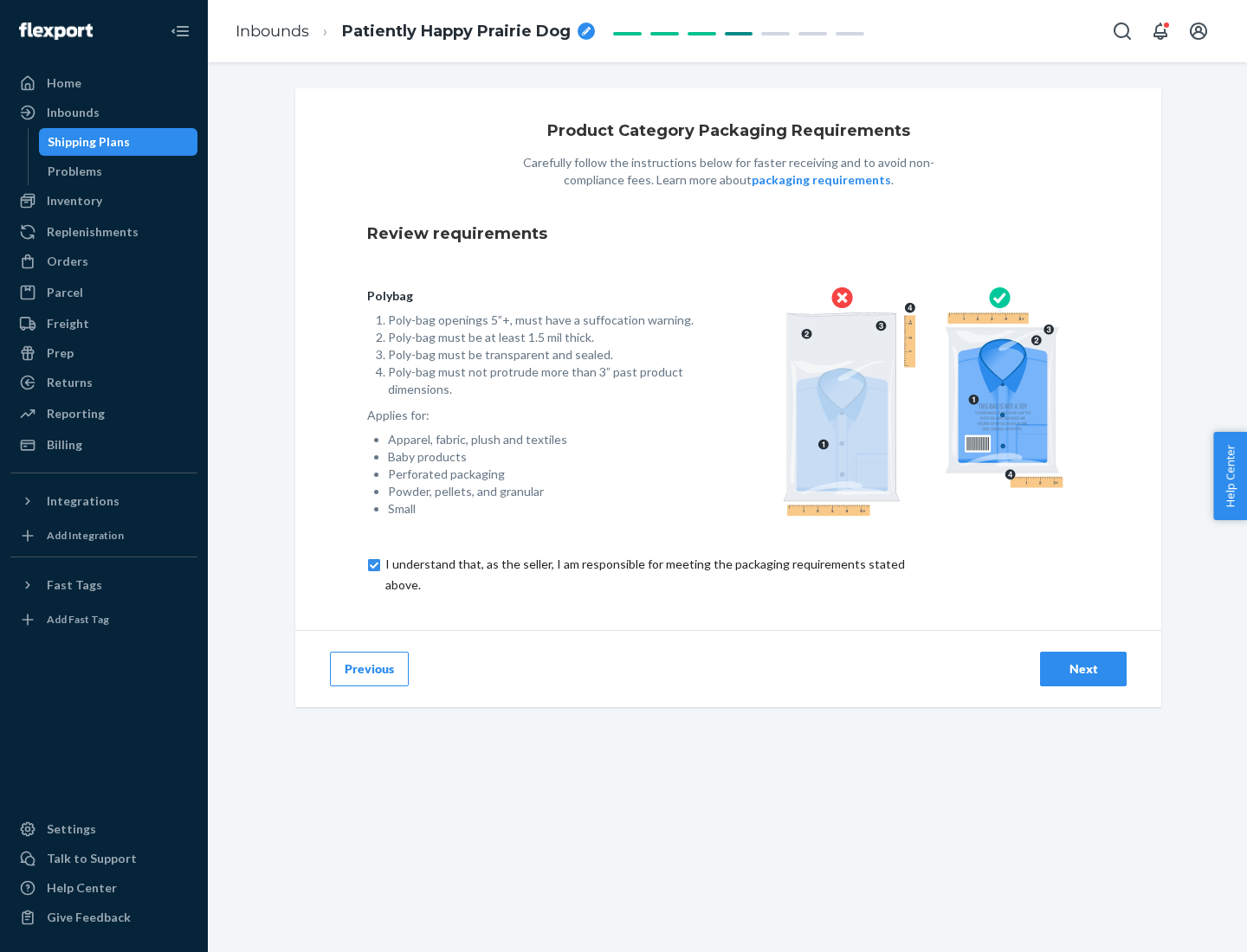
click at [1083, 668] on div "Next" at bounding box center [1083, 669] width 57 height 17
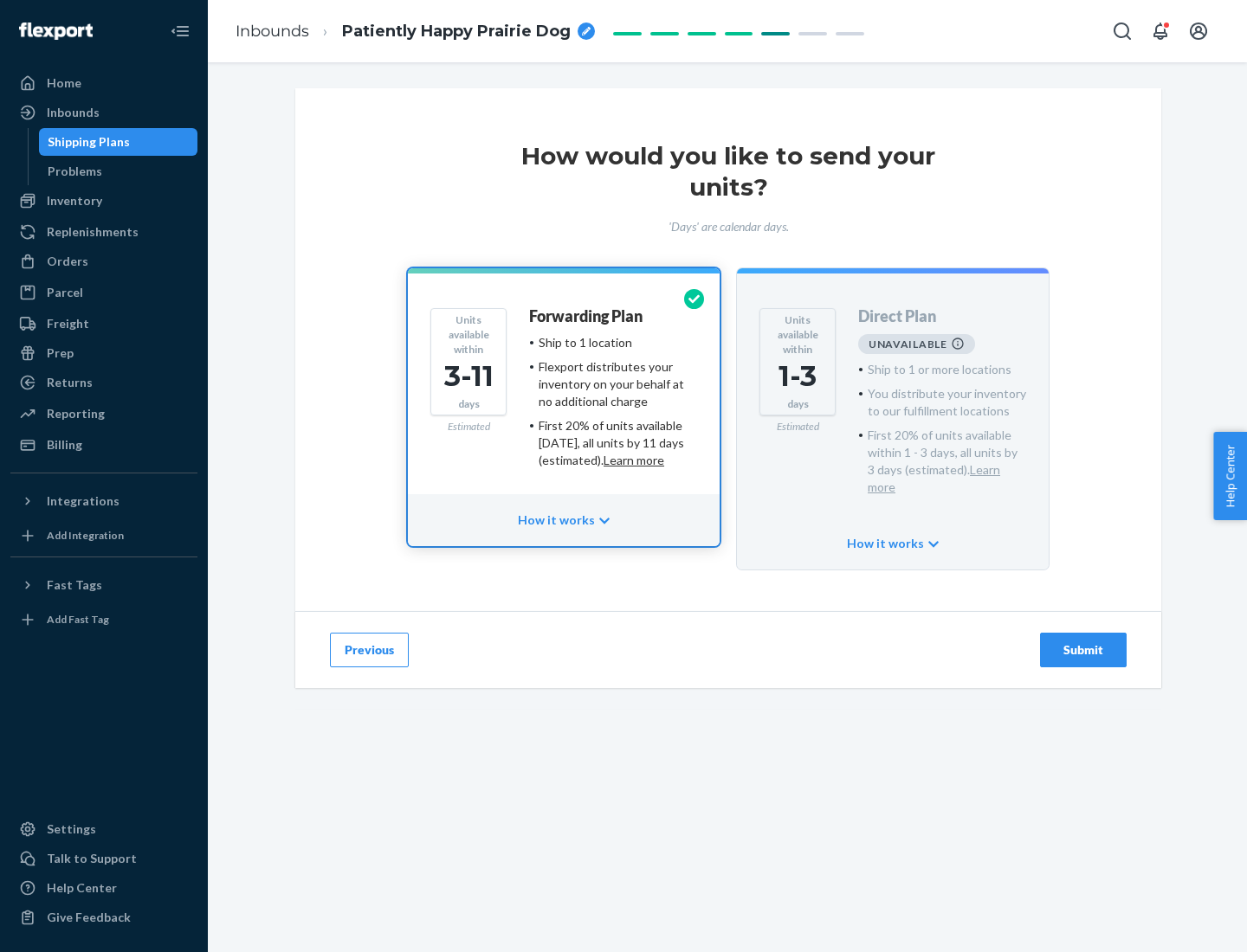
click at [587, 316] on h4 "Forwarding Plan" at bounding box center [585, 316] width 114 height 17
click at [1083, 642] on div "Submit" at bounding box center [1083, 650] width 57 height 17
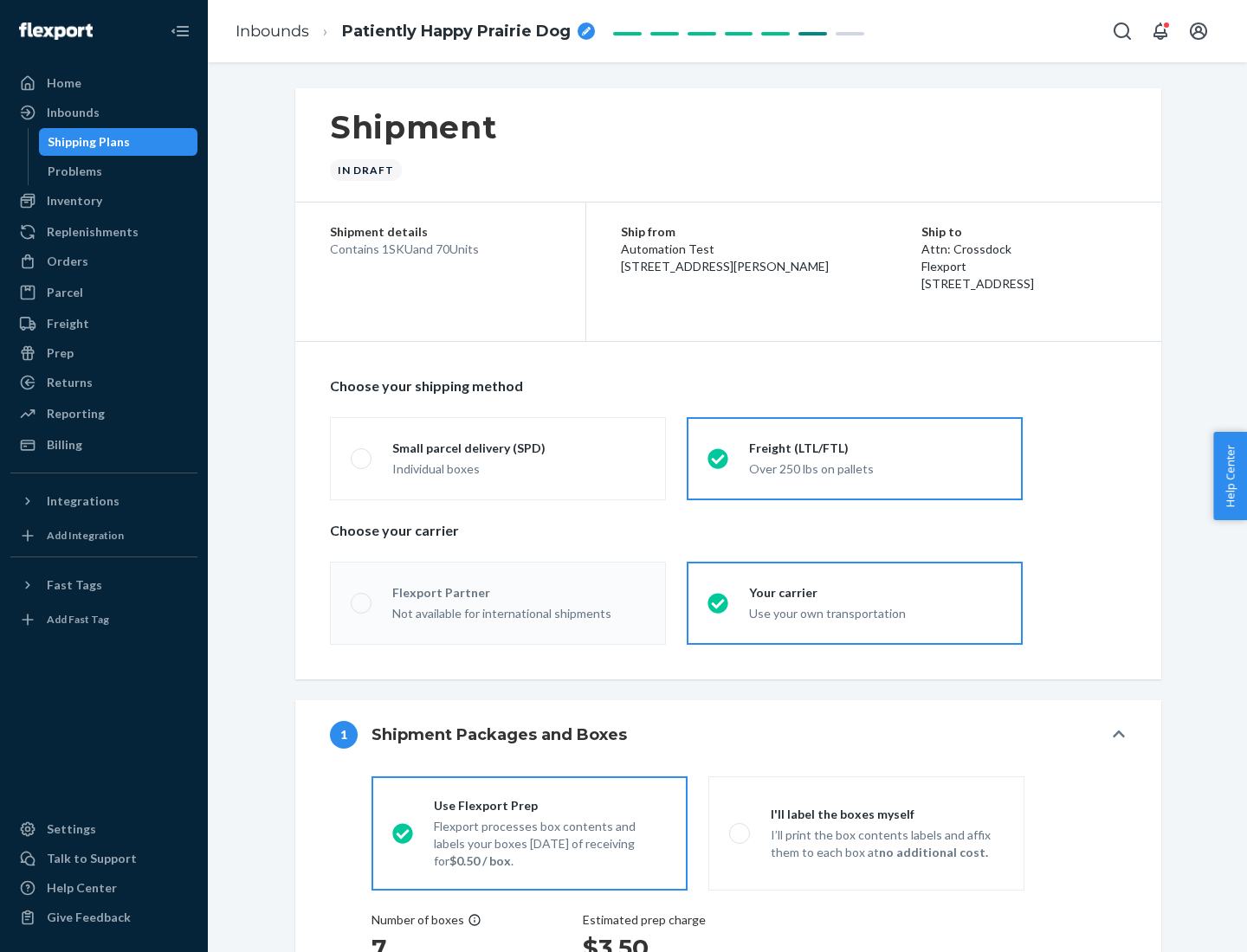
radio input "true"
radio input "false"
radio input "true"
radio input "false"
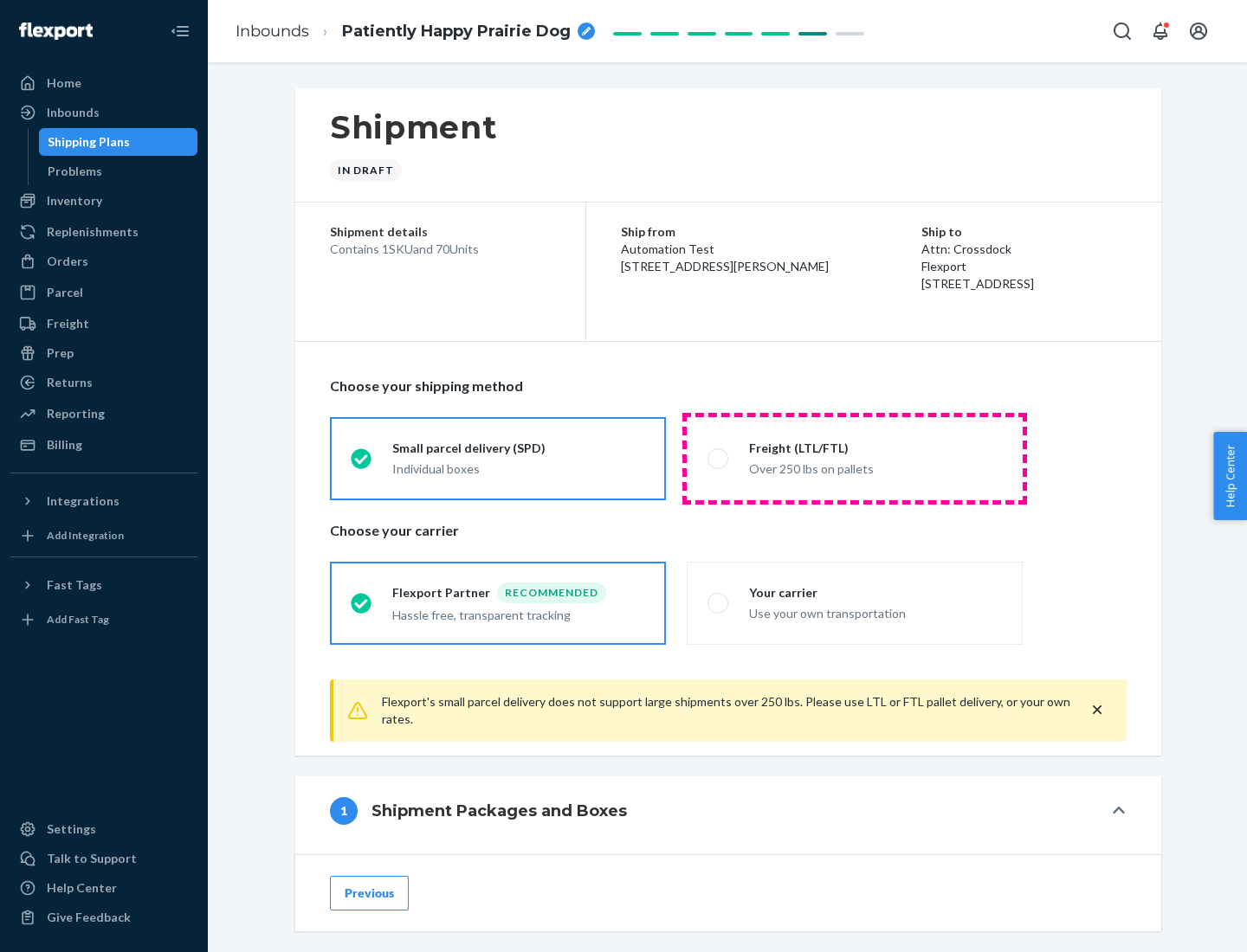
click at [855, 458] on div "Over 250 lbs on pallets" at bounding box center [876, 467] width 253 height 21
click at [719, 458] on input "Freight (LTL/FTL) Over 250 lbs on pallets" at bounding box center [713, 458] width 11 height 11
radio input "true"
radio input "false"
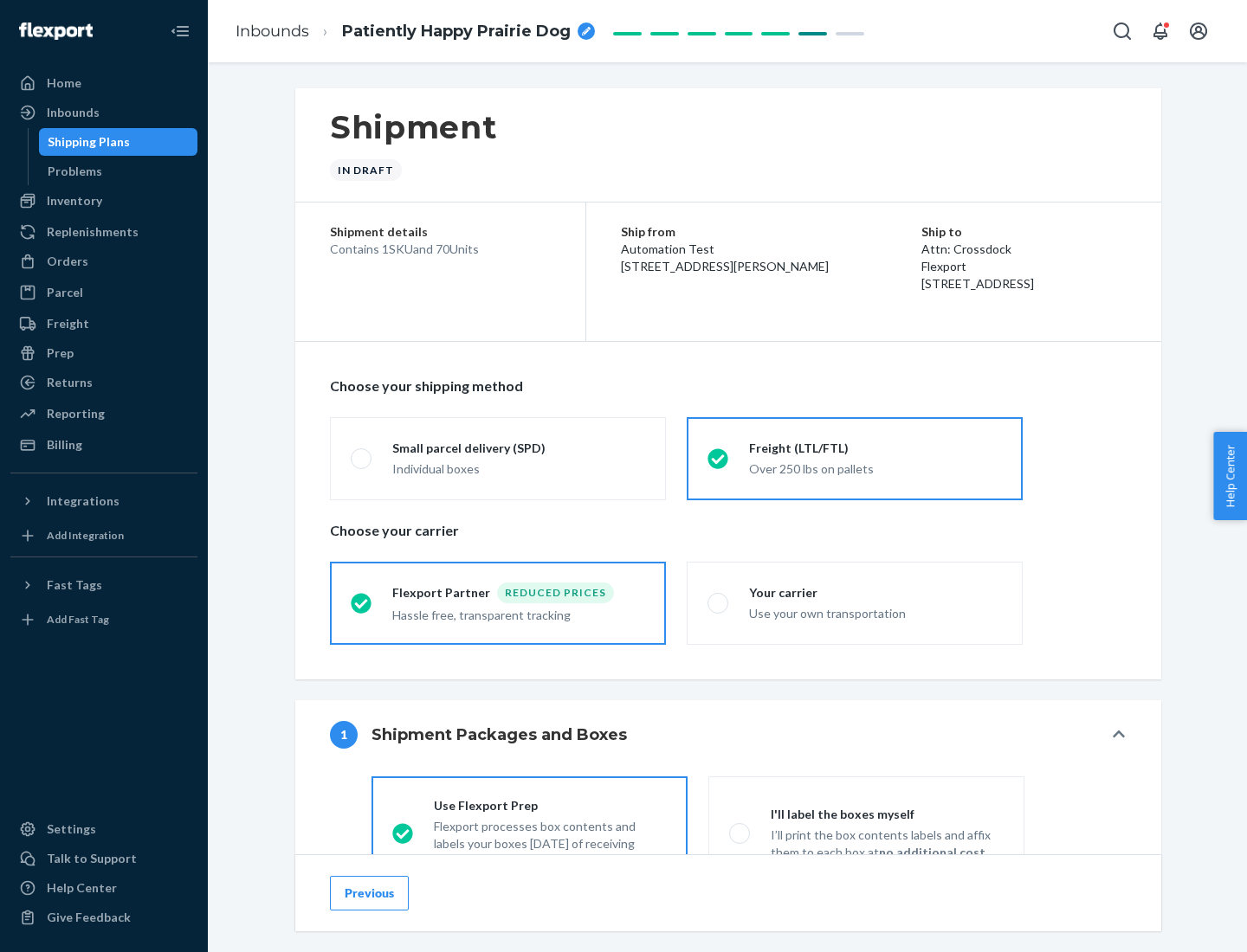
scroll to position [96, 0]
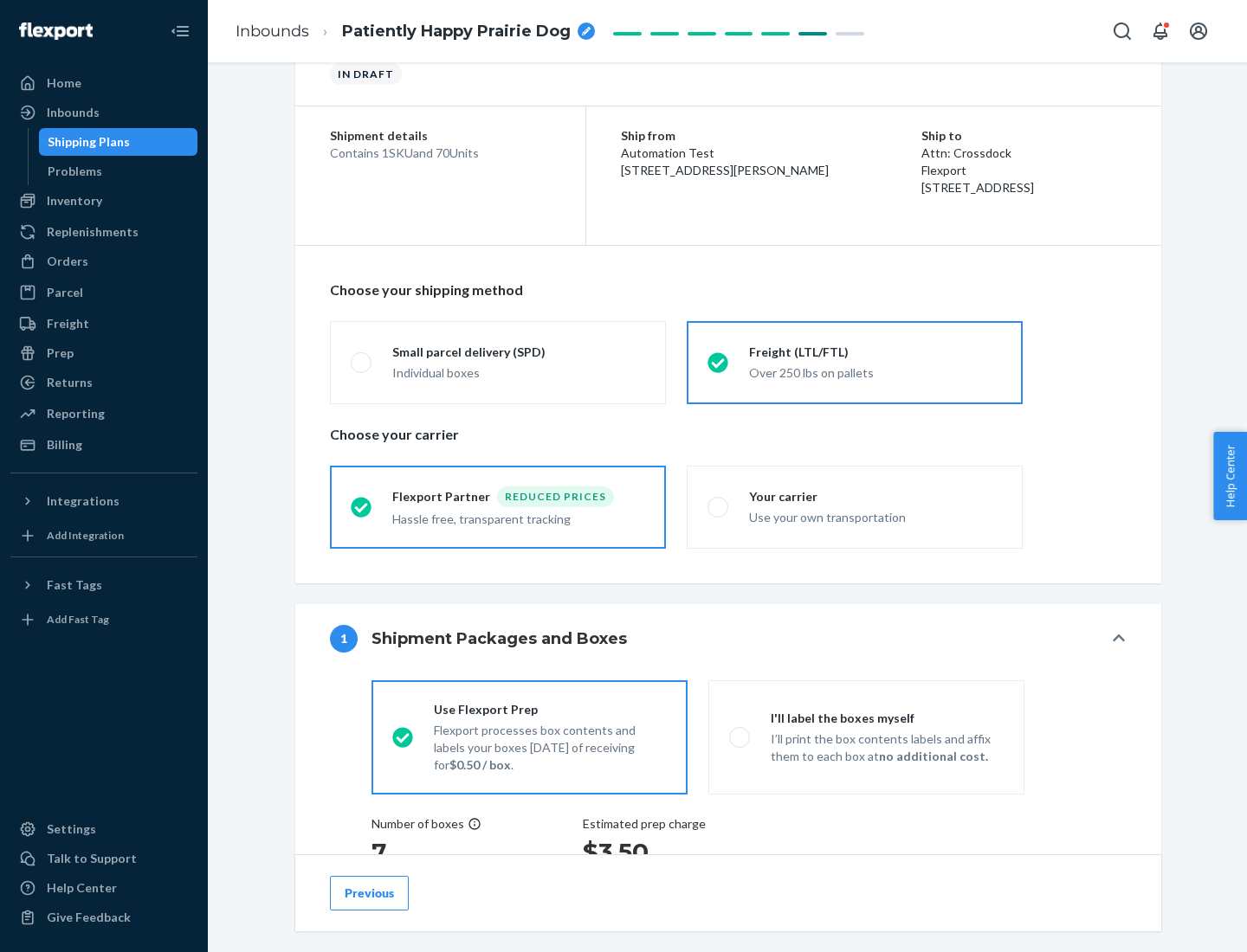
click at [498, 507] on div "Hassle free, transparent tracking" at bounding box center [519, 518] width 253 height 21
click at [362, 506] on input "Flexport Partner Reduced prices Hassle free, transparent tracking" at bounding box center [356, 506] width 11 height 11
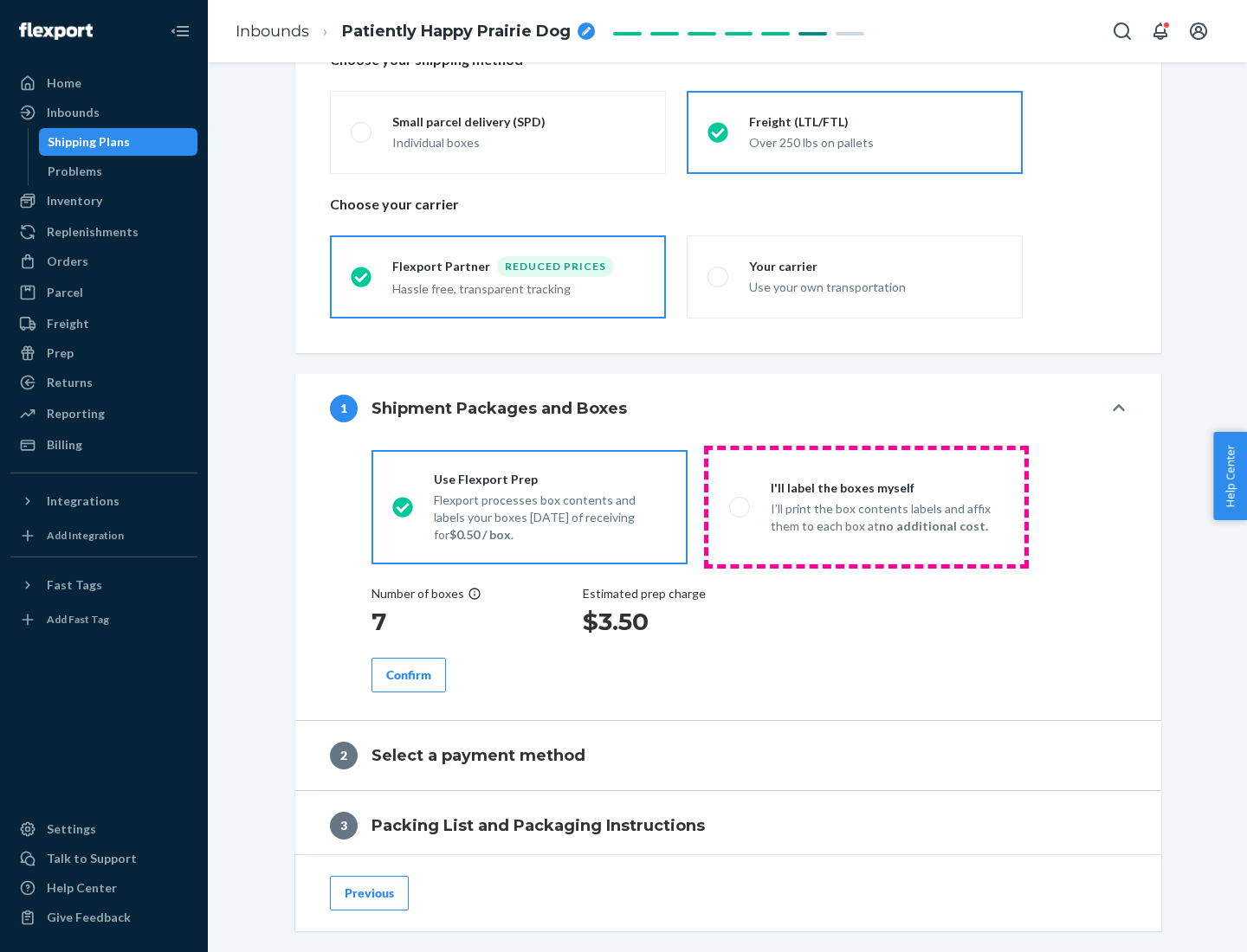
click at [866, 506] on p "I’ll print the box contents labels and affix them to each box at no additional …" at bounding box center [887, 518] width 233 height 35
click at [741, 506] on input "I'll label the boxes myself I’ll print the box contents labels and affix them t…" at bounding box center [734, 506] width 11 height 11
radio input "true"
radio input "false"
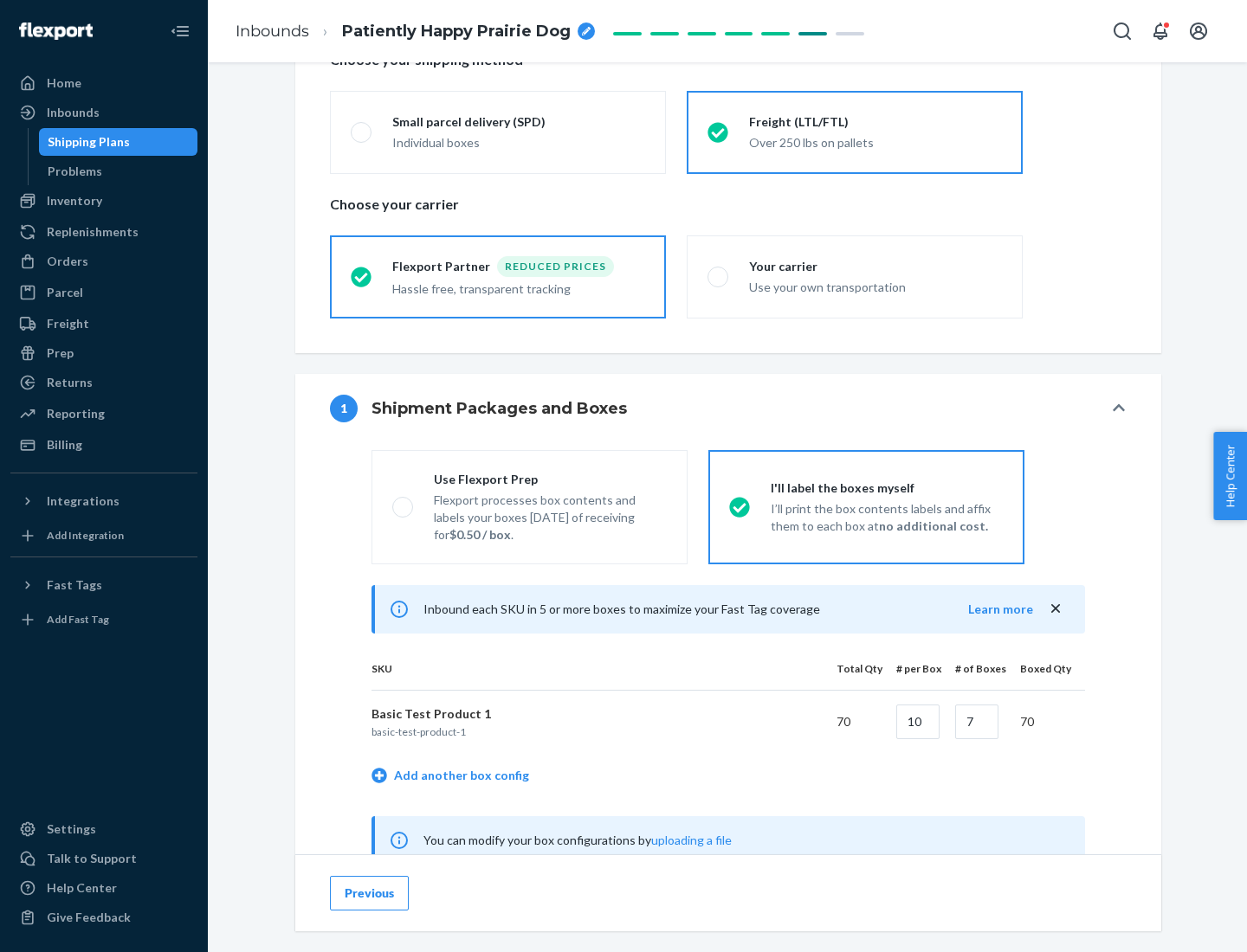
scroll to position [541, 0]
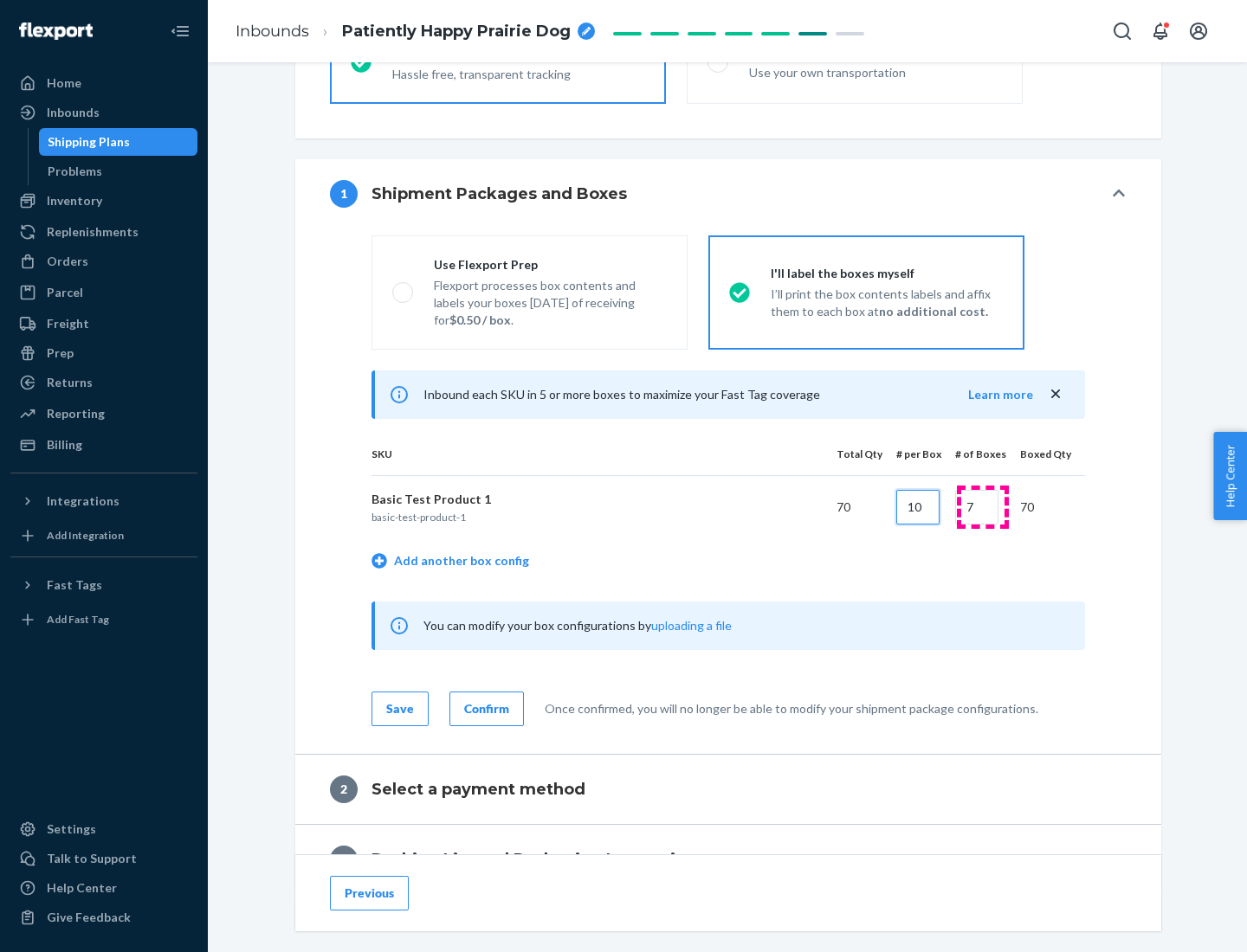
type input "10"
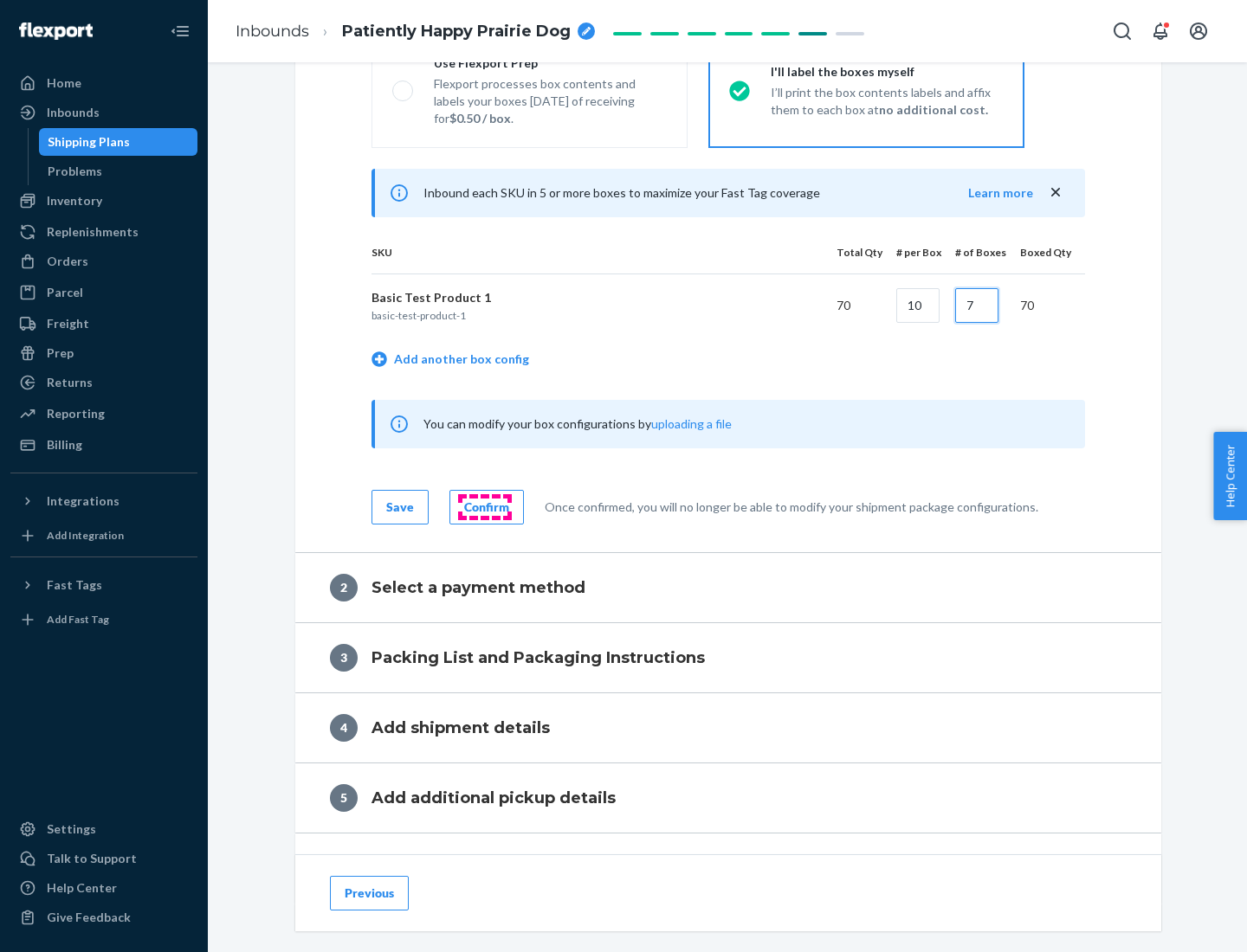
type input "7"
click at [484, 506] on div "Confirm" at bounding box center [486, 507] width 45 height 17
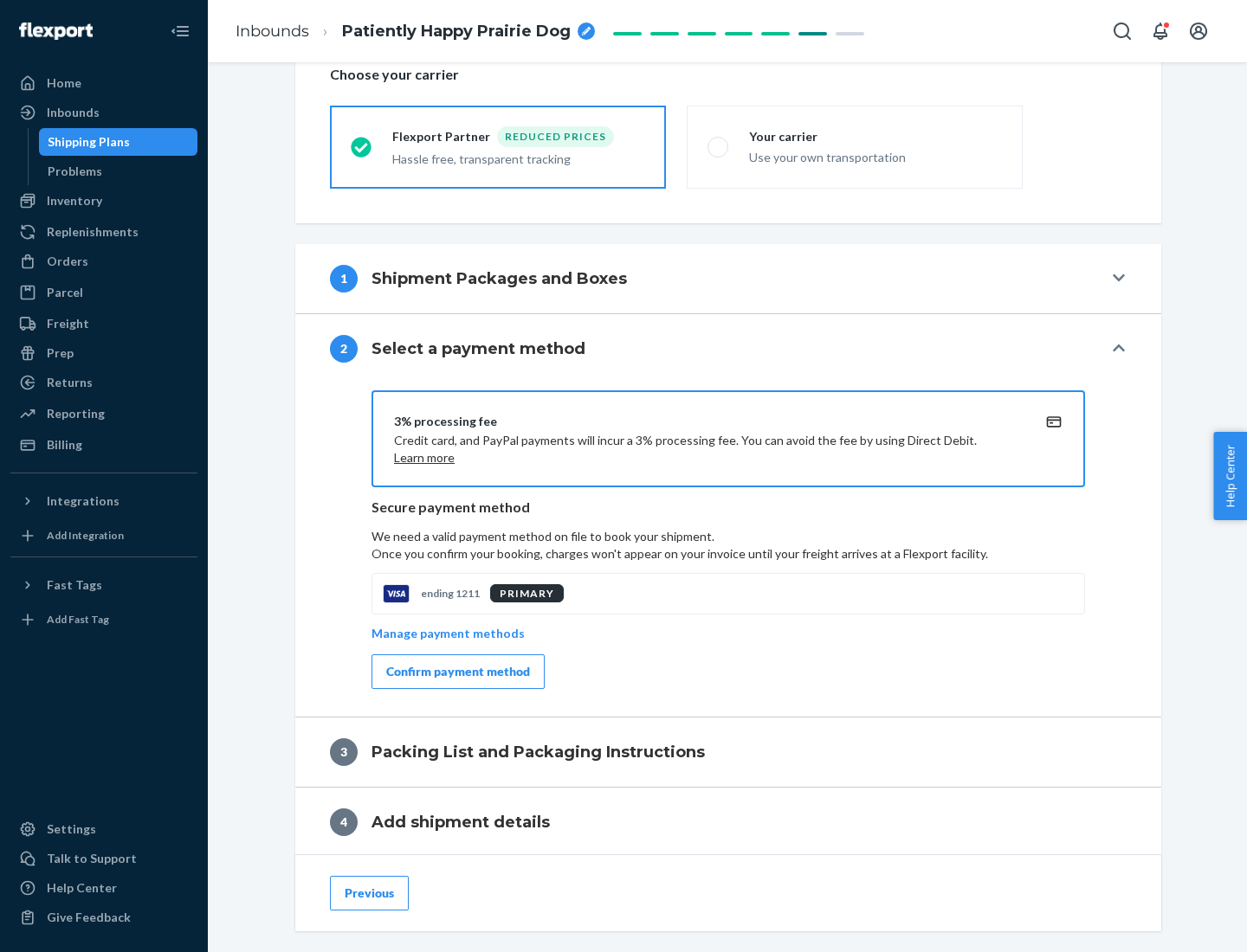
scroll to position [621, 0]
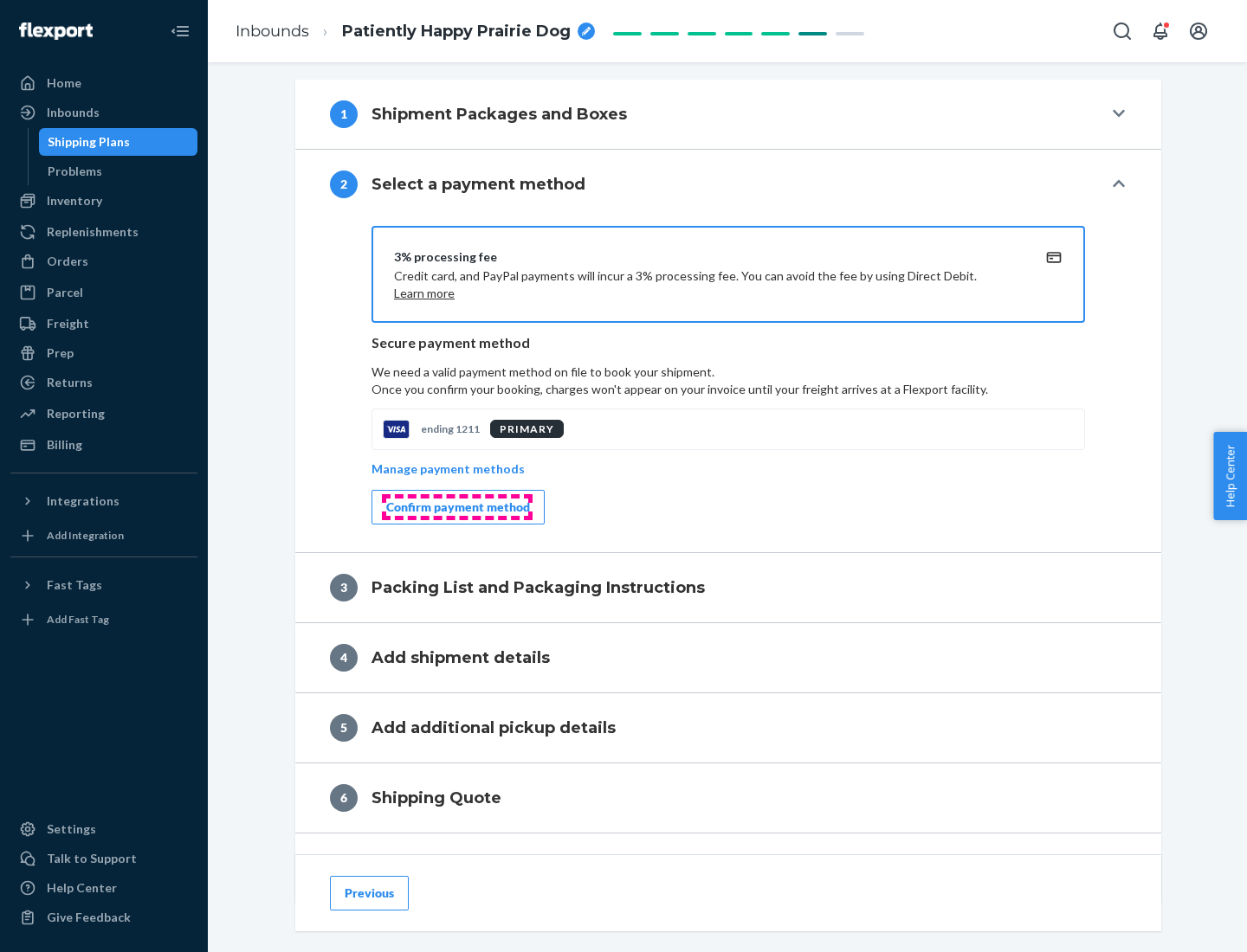
click at [456, 507] on div "Confirm payment method" at bounding box center [458, 507] width 144 height 17
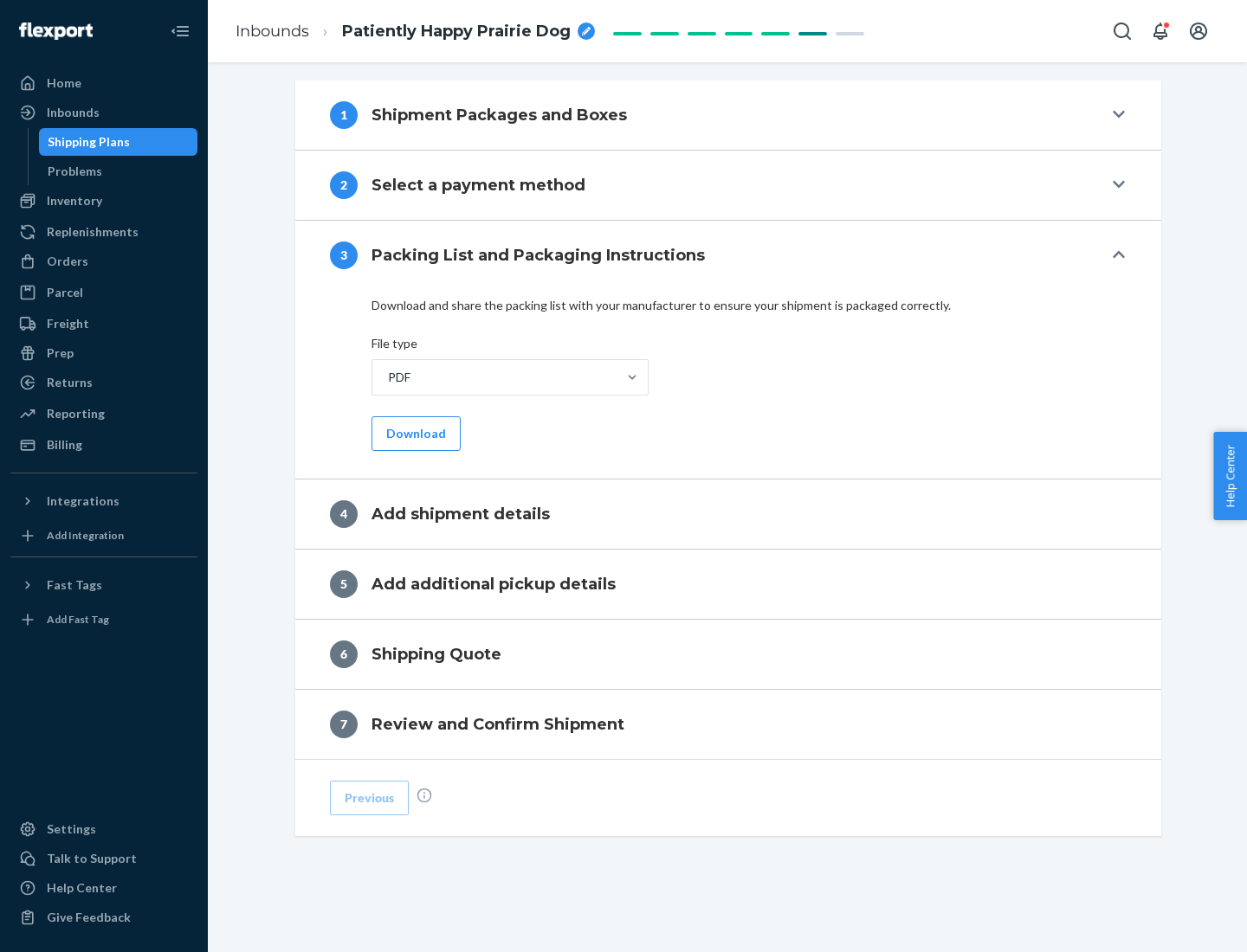
scroll to position [546, 0]
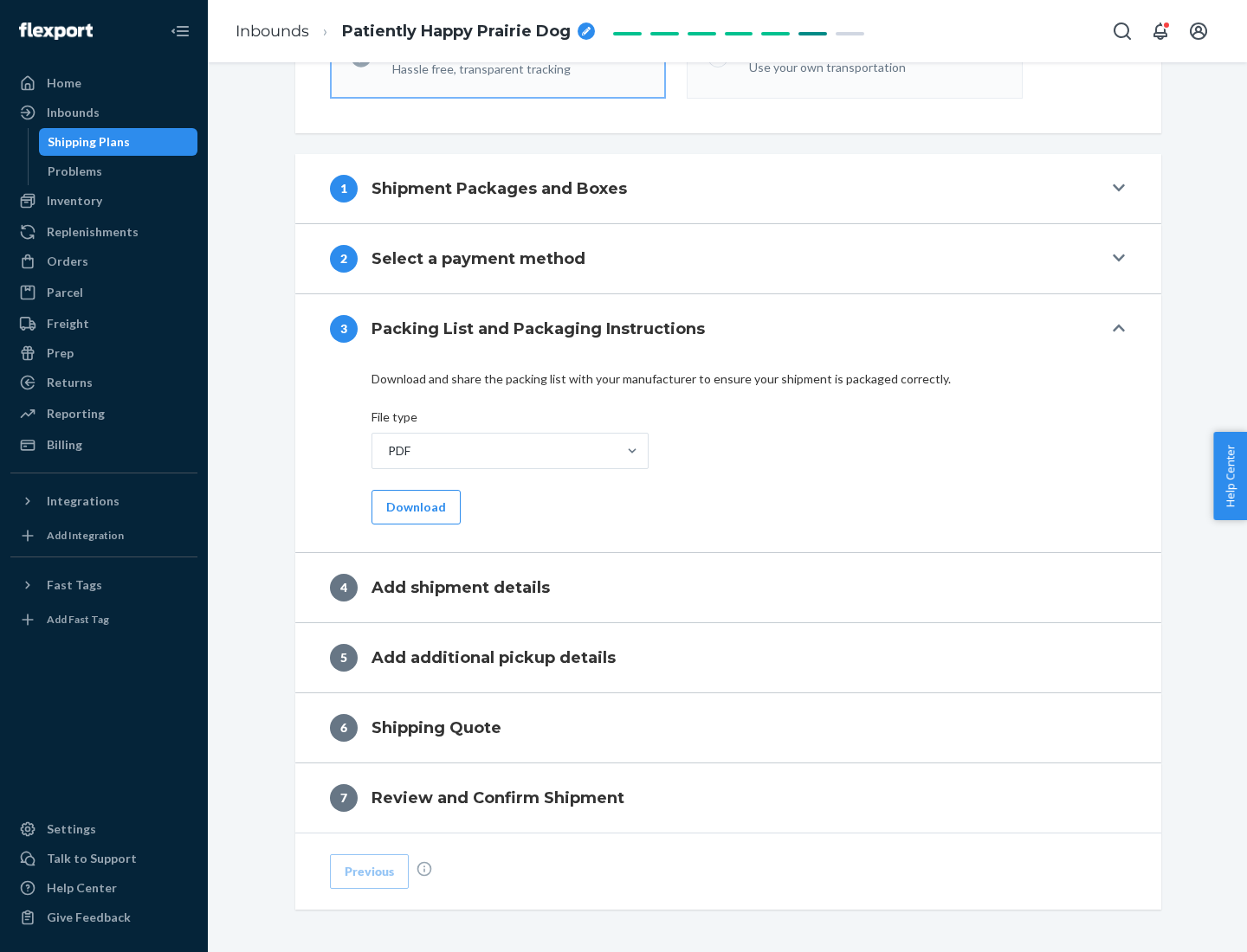
click at [414, 506] on button "Download" at bounding box center [415, 507] width 89 height 35
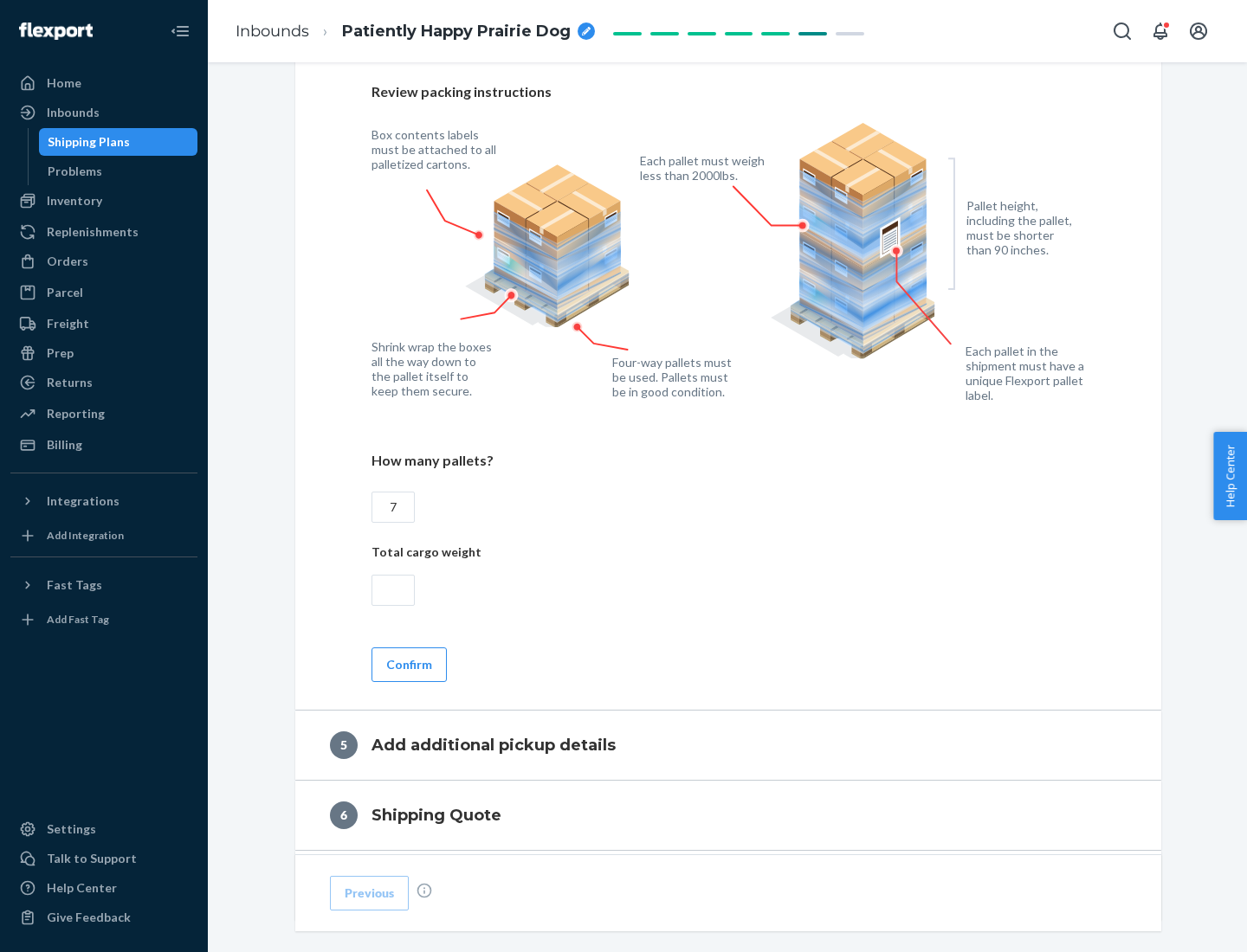
scroll to position [1124, 0]
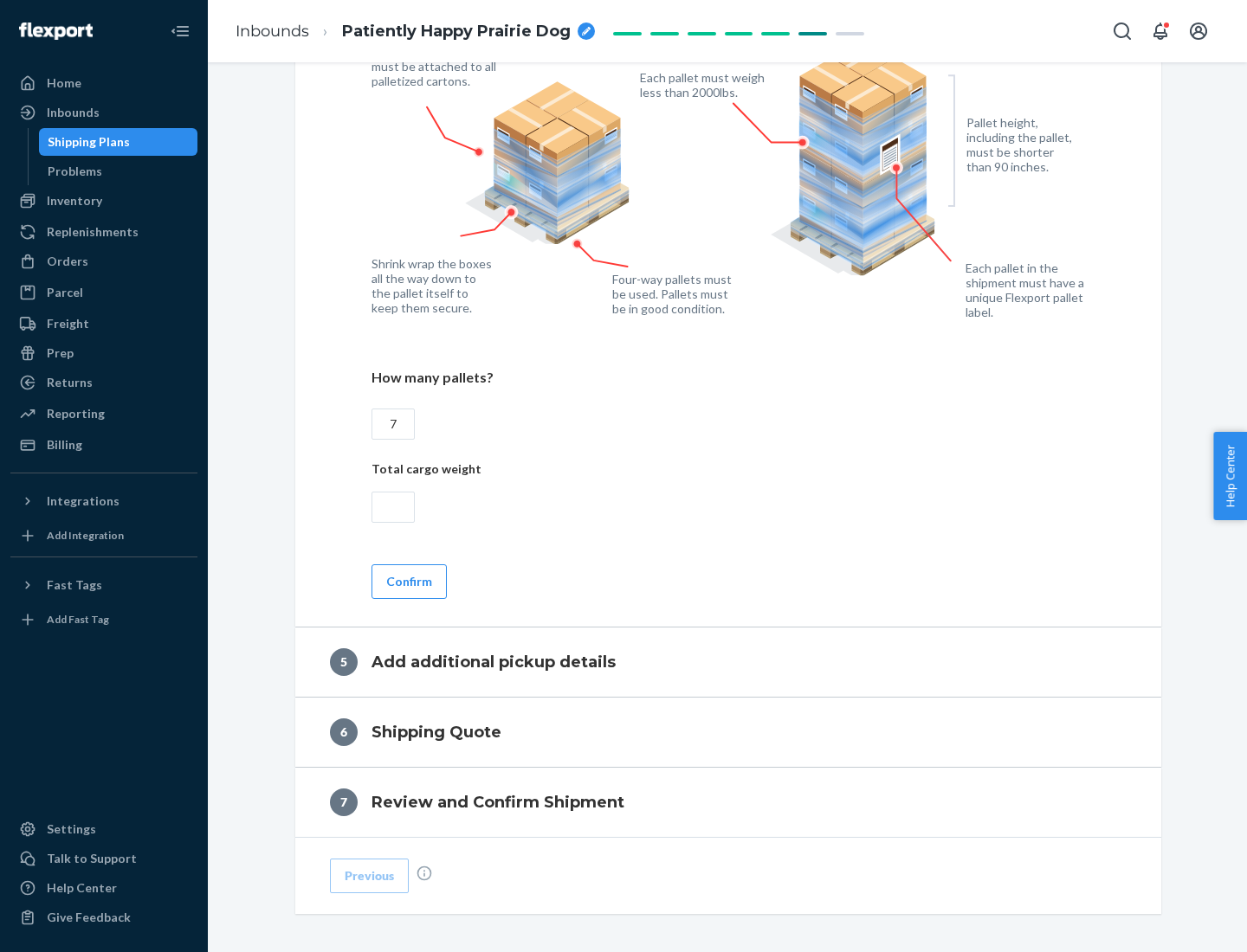
type input "7"
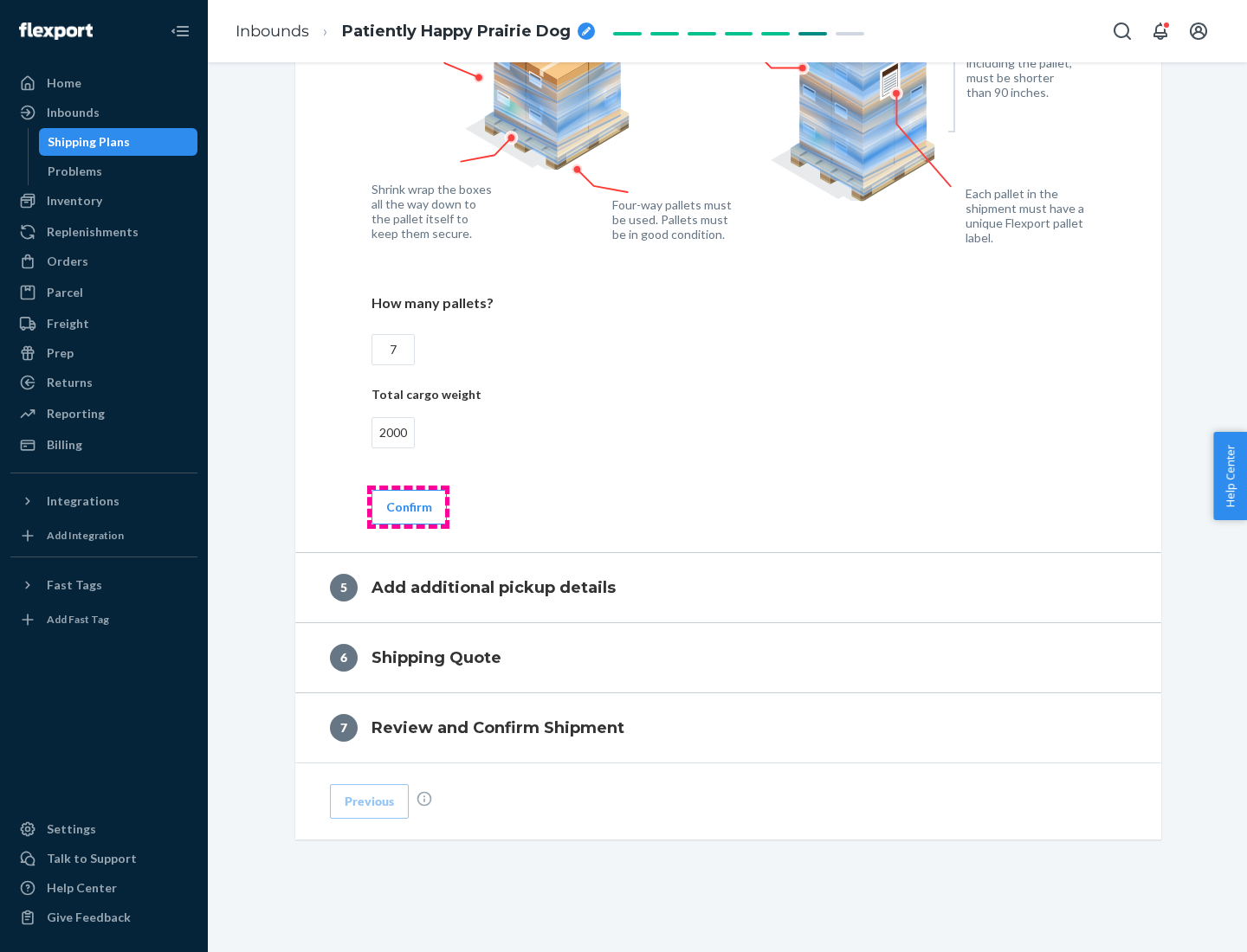
type input "2000"
click at [408, 506] on button "Confirm" at bounding box center [408, 507] width 75 height 35
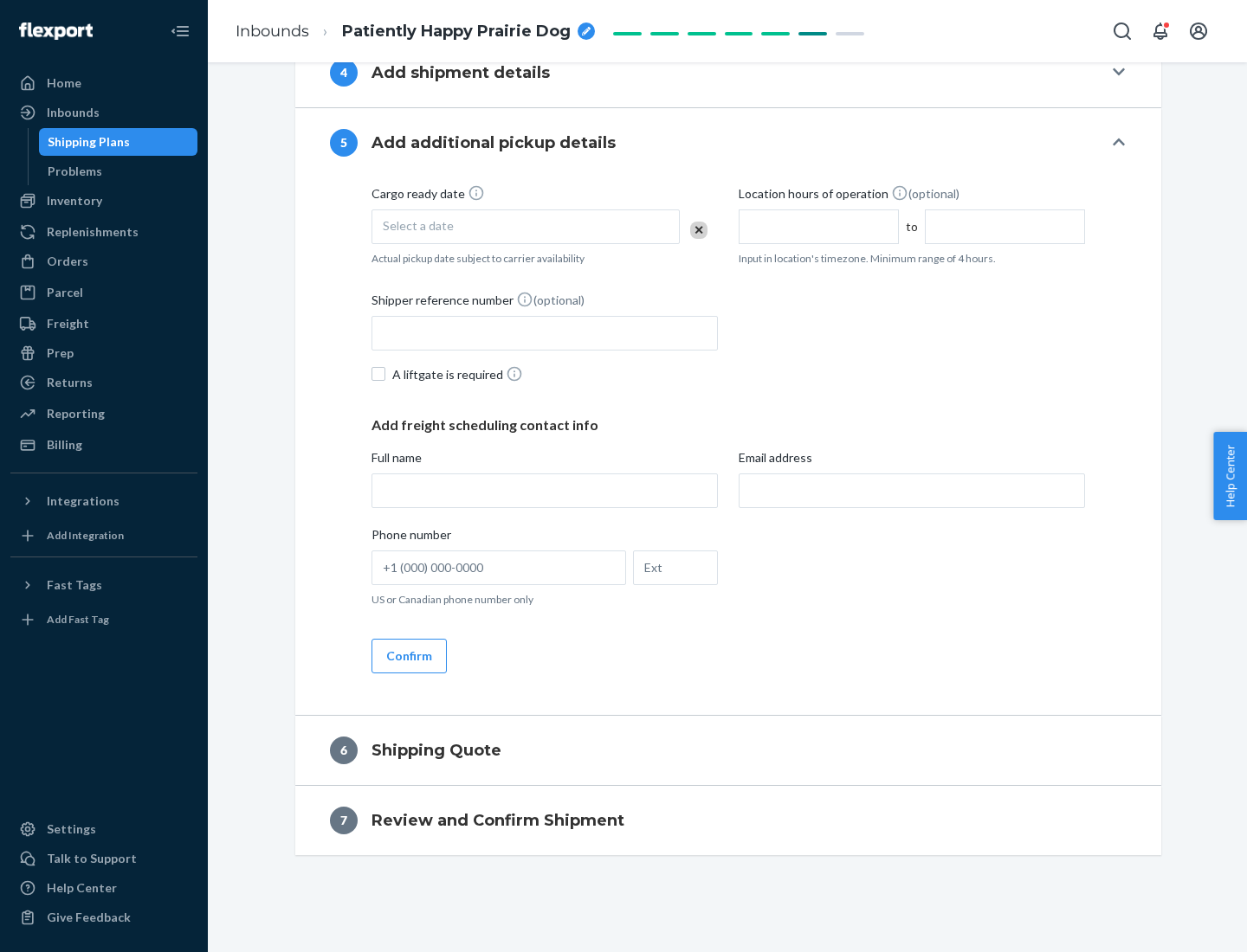
scroll to position [592, 0]
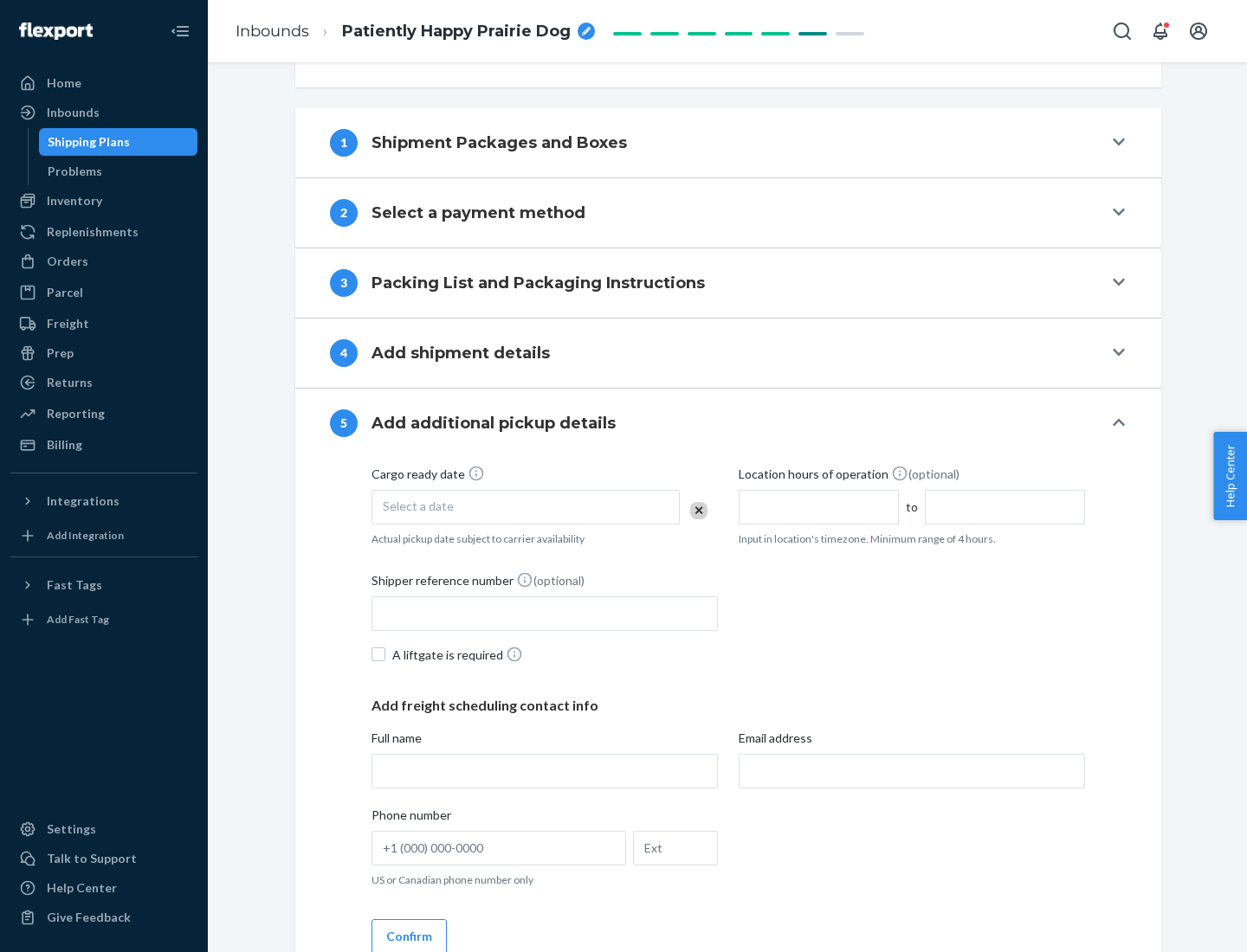
click at [526, 506] on div "Select a date" at bounding box center [525, 507] width 308 height 35
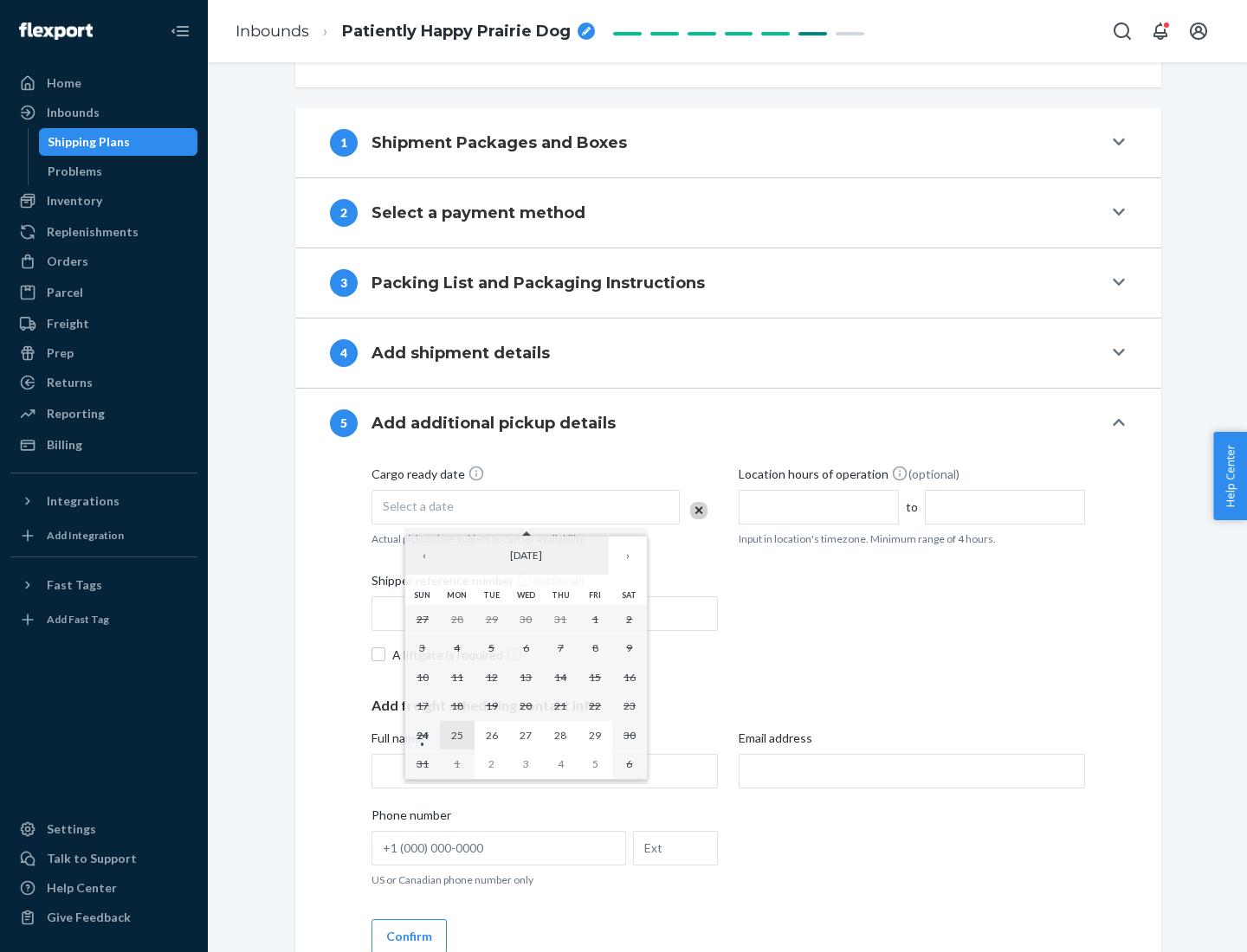
click at [456, 735] on abbr "25" at bounding box center [457, 735] width 12 height 13
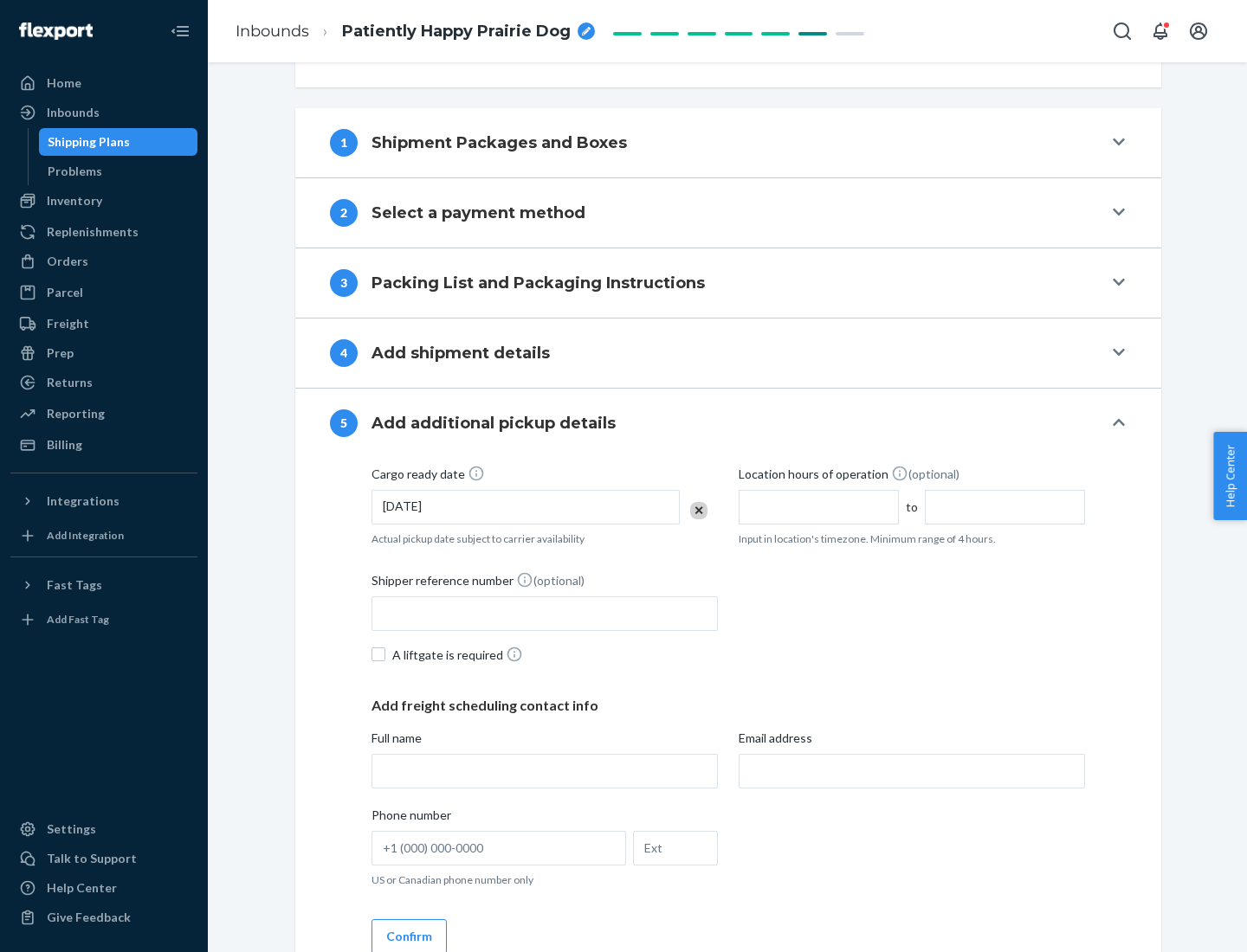
scroll to position [857, 0]
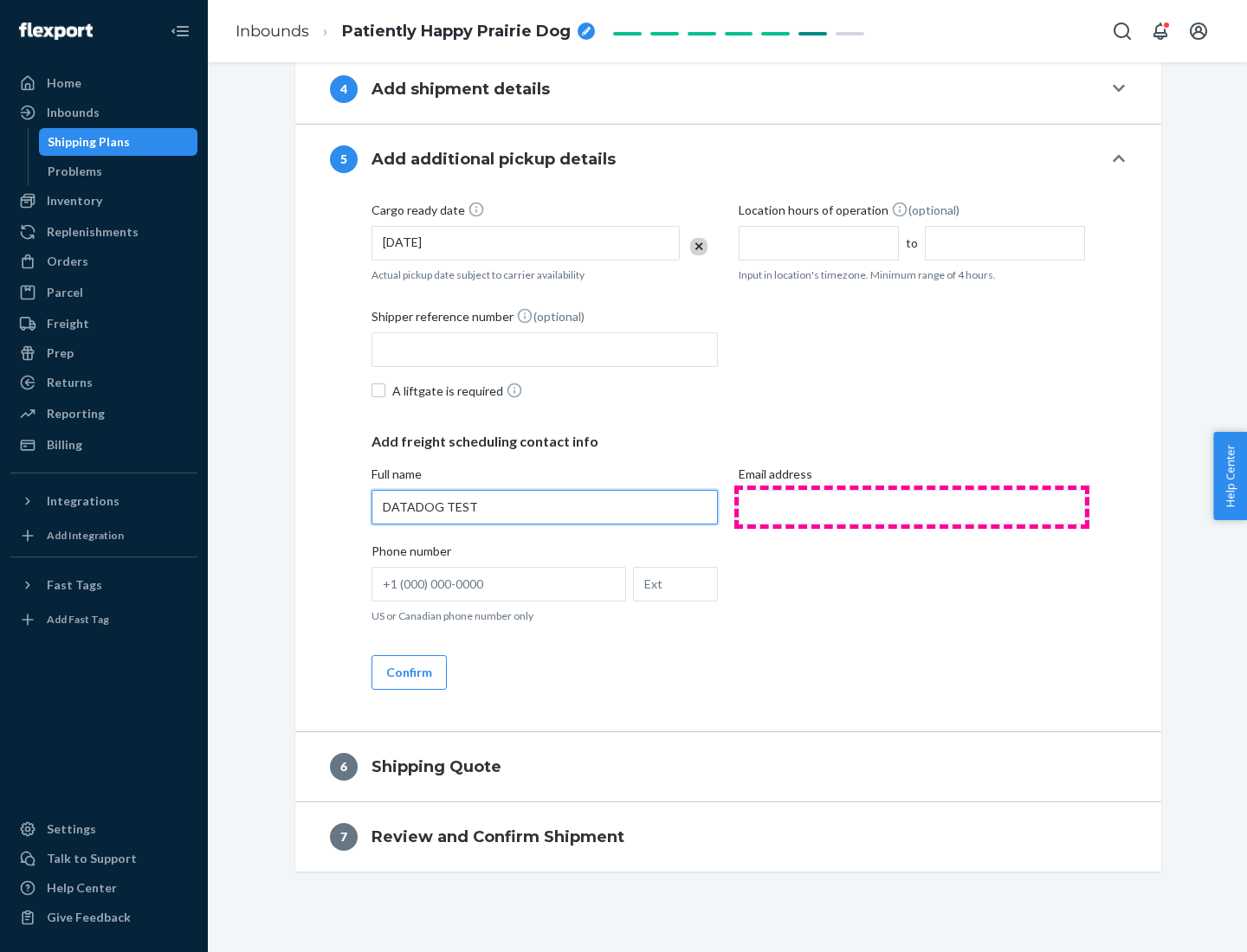
type input "DATADOG TEST"
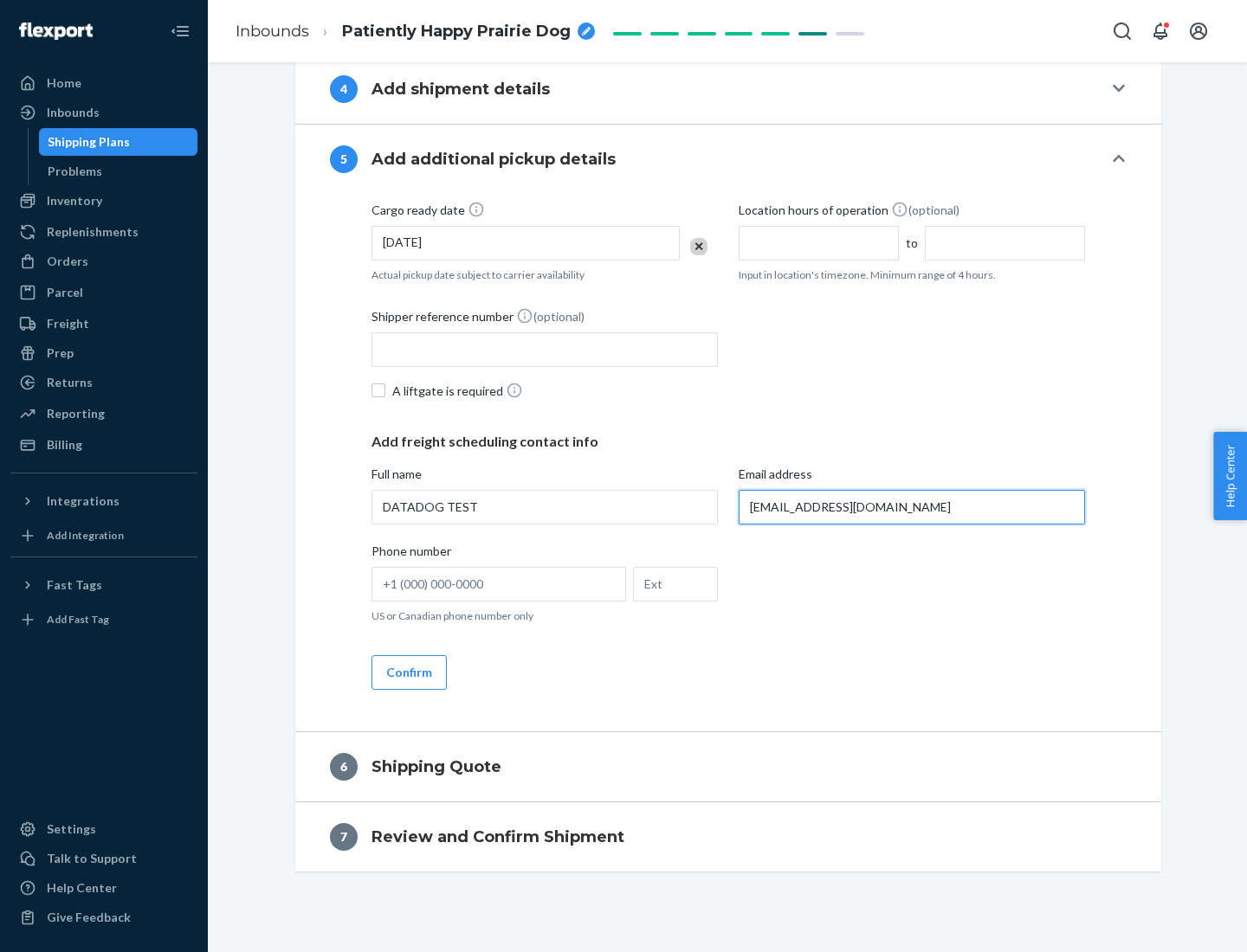
scroll to position [872, 0]
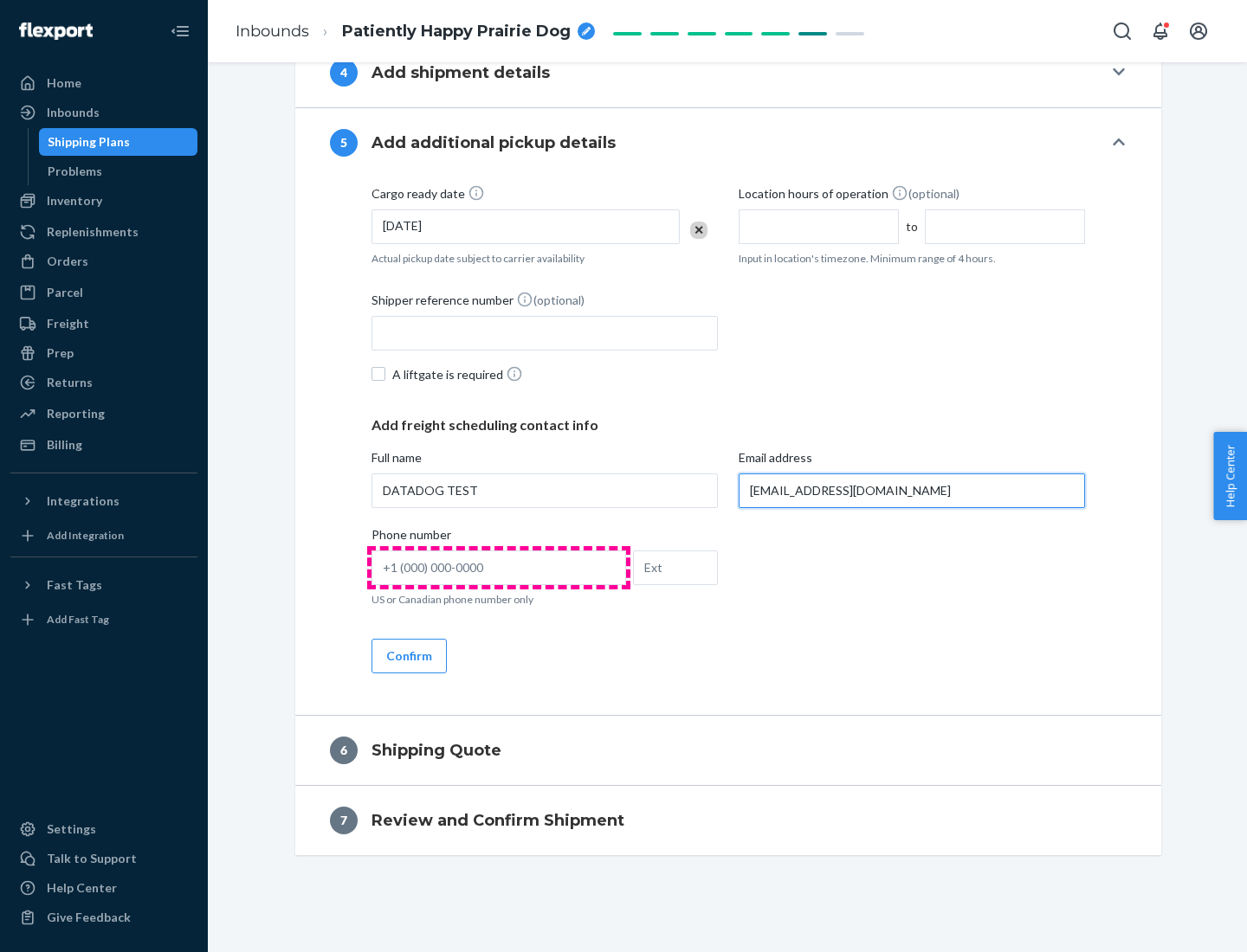
type input "[EMAIL_ADDRESS][DOMAIN_NAME]"
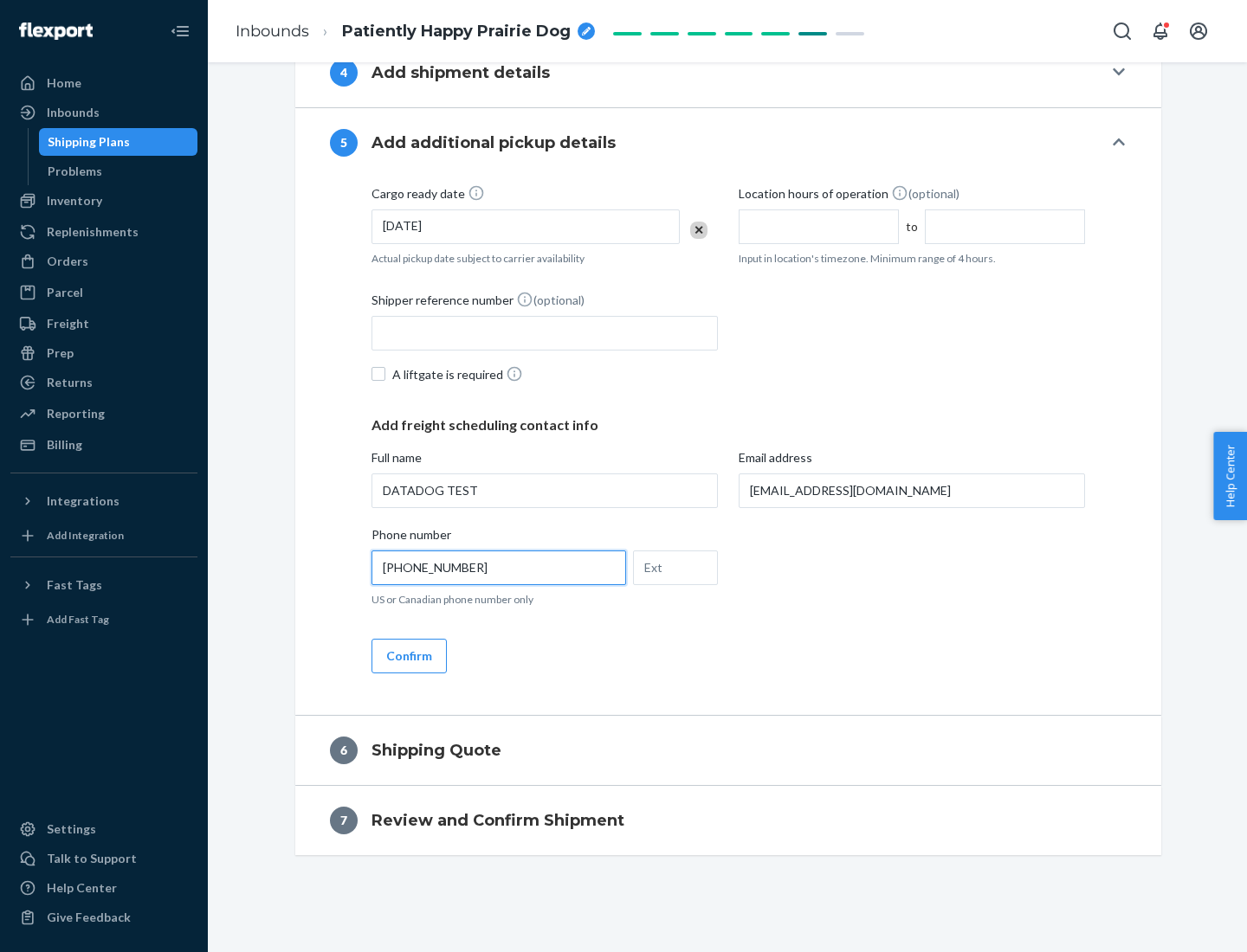
type input "[PHONE_NUMBER]"
click at [408, 655] on button "Confirm" at bounding box center [408, 656] width 75 height 35
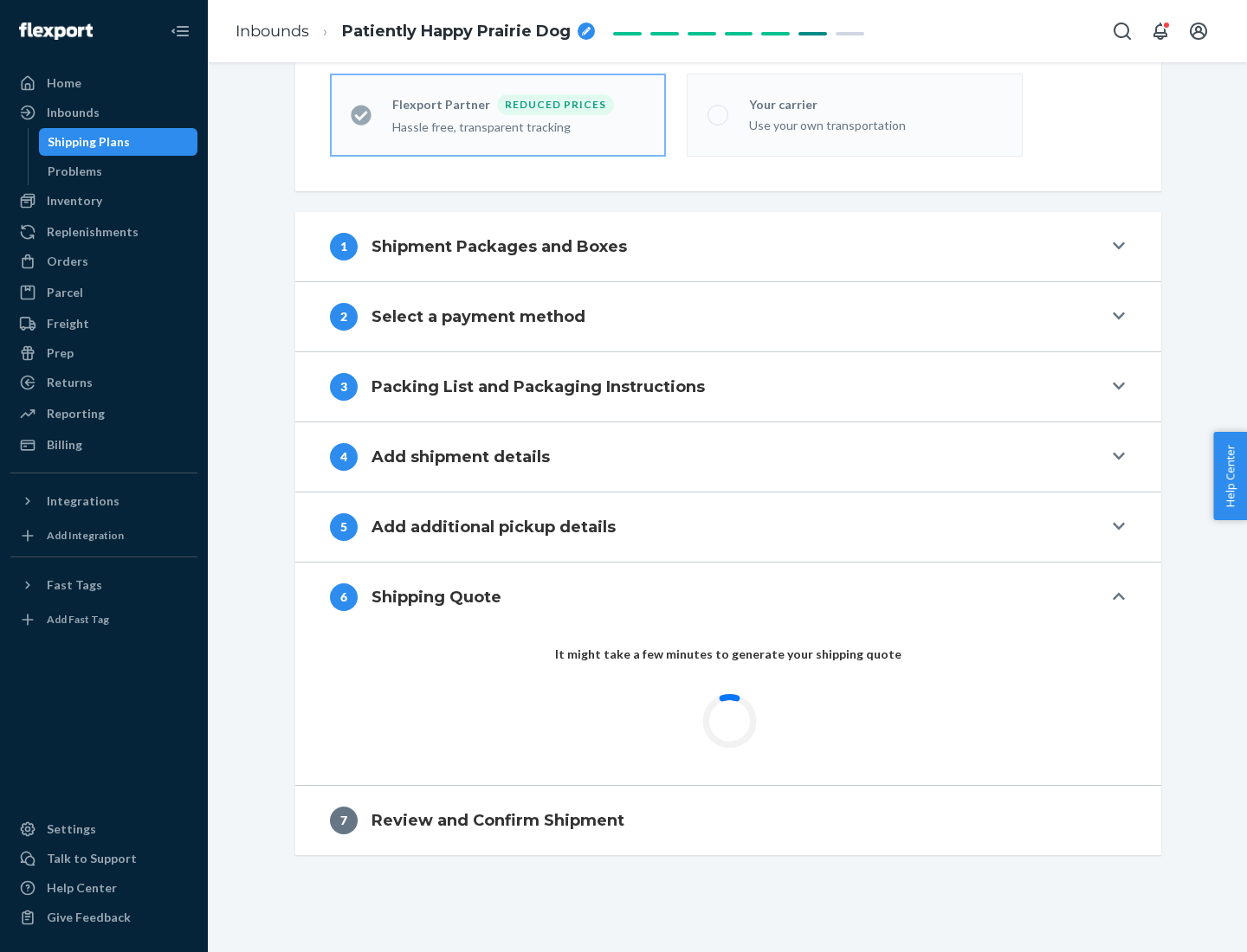
scroll to position [551, 0]
